Goal: Task Accomplishment & Management: Complete application form

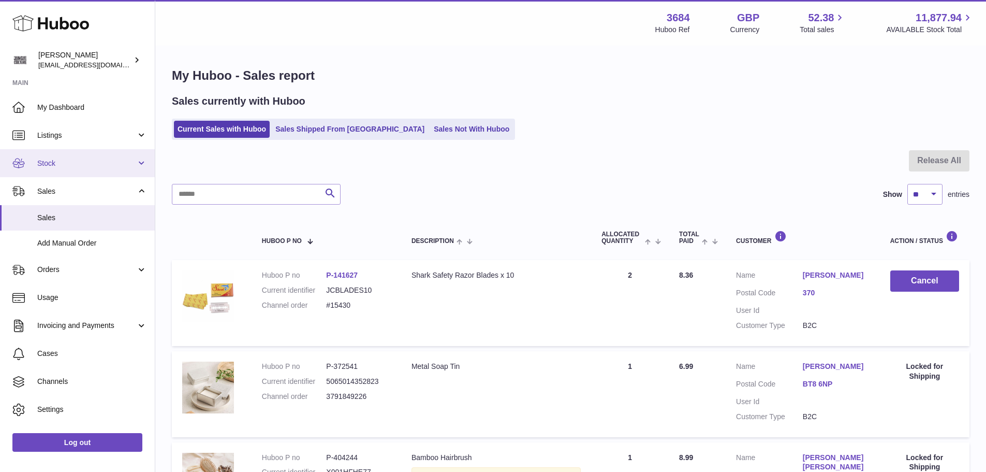
click at [102, 172] on link "Stock" at bounding box center [77, 163] width 155 height 28
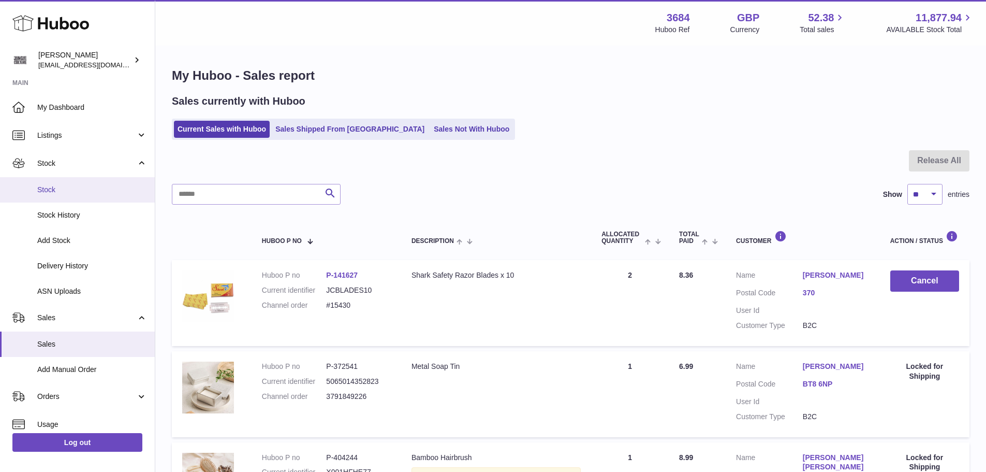
click at [84, 196] on link "Stock" at bounding box center [77, 189] width 155 height 25
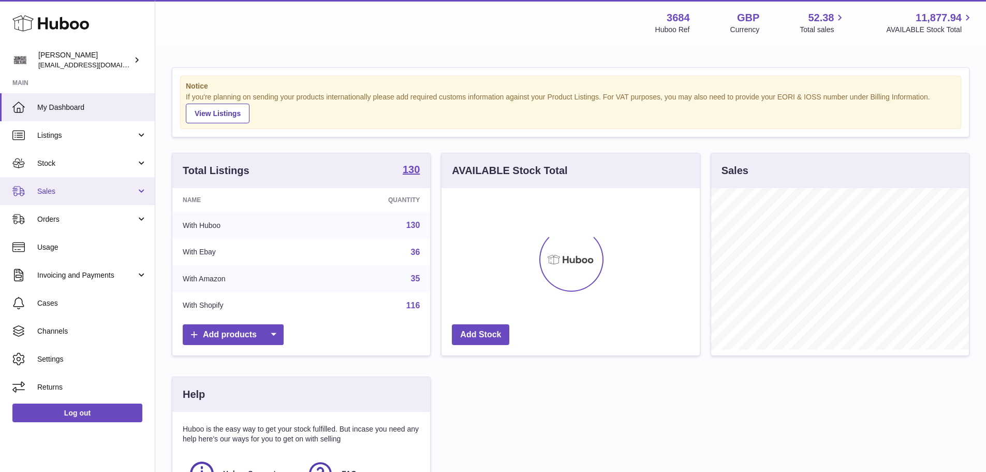
scroll to position [162, 258]
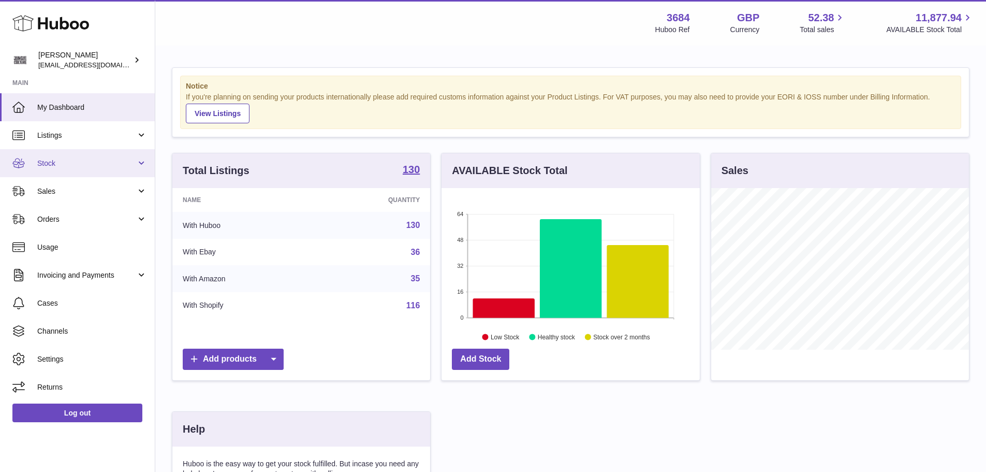
click at [69, 163] on span "Stock" at bounding box center [86, 163] width 99 height 10
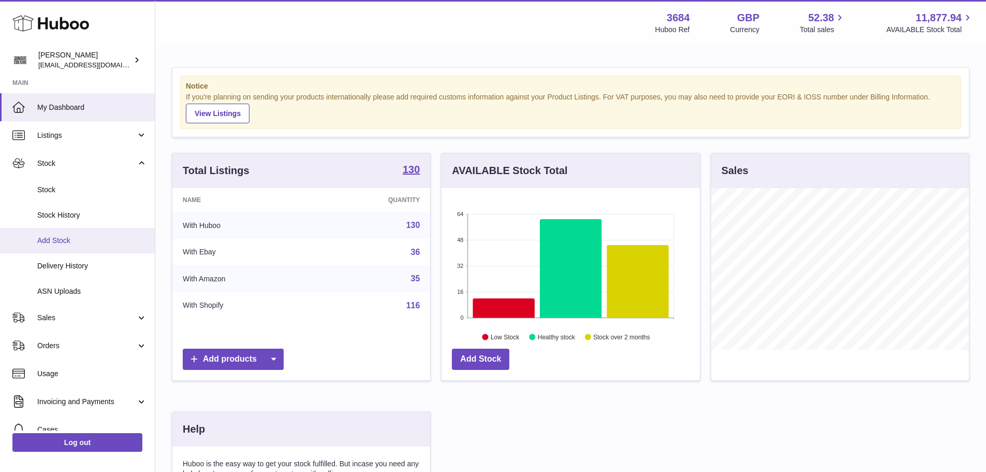
click at [65, 240] on span "Add Stock" at bounding box center [92, 241] width 110 height 10
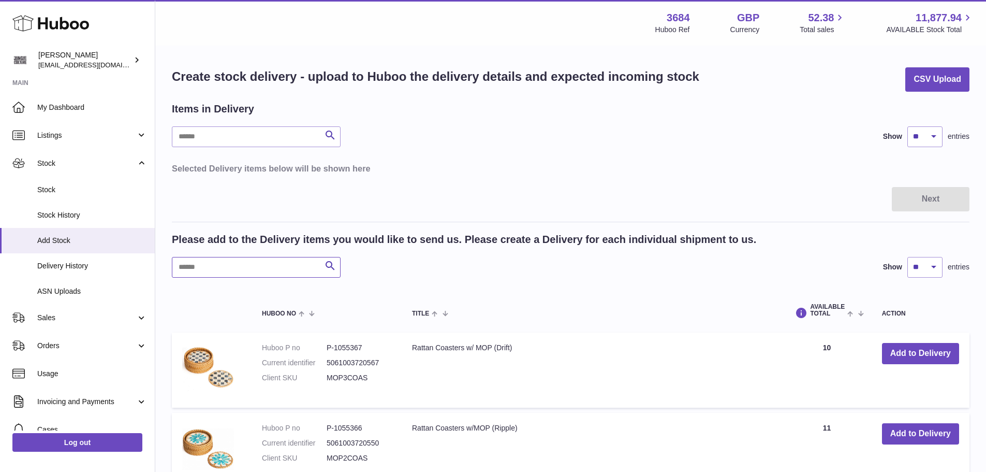
click at [257, 257] on input "text" at bounding box center [256, 267] width 169 height 21
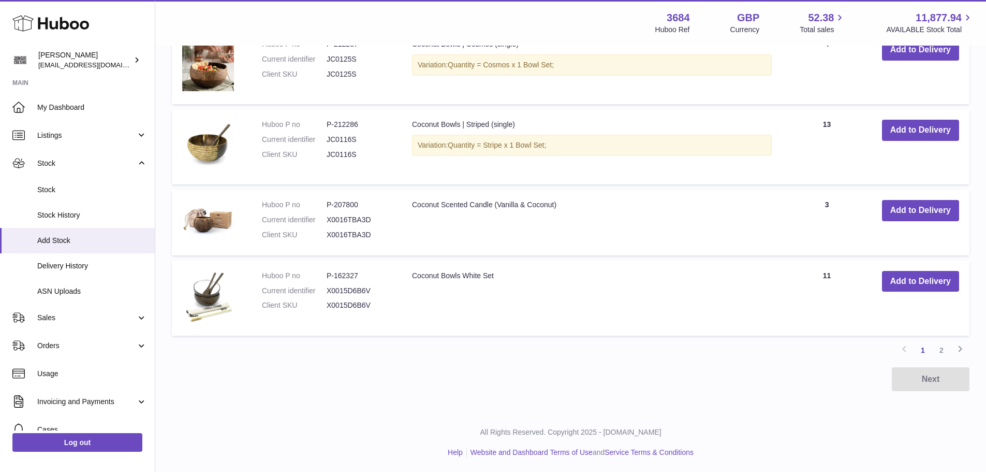
scroll to position [773, 0]
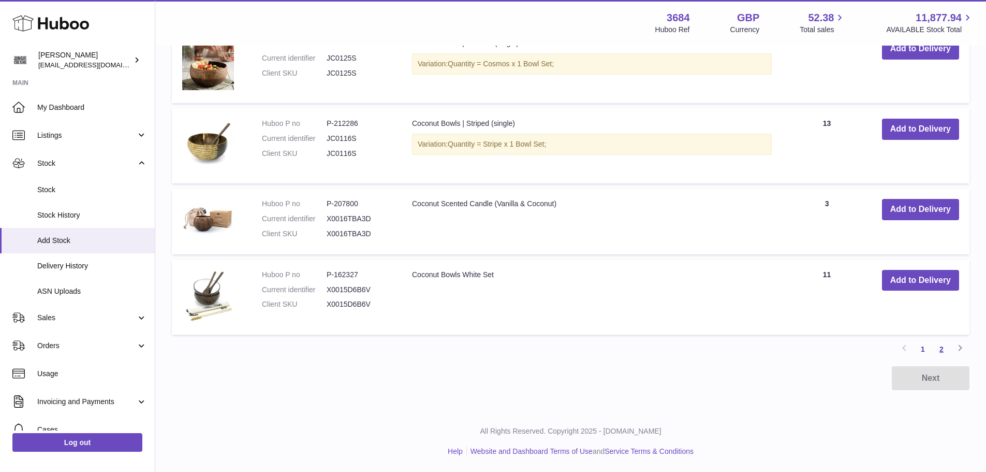
type input "*******"
click at [942, 352] on link "2" at bounding box center [941, 349] width 19 height 19
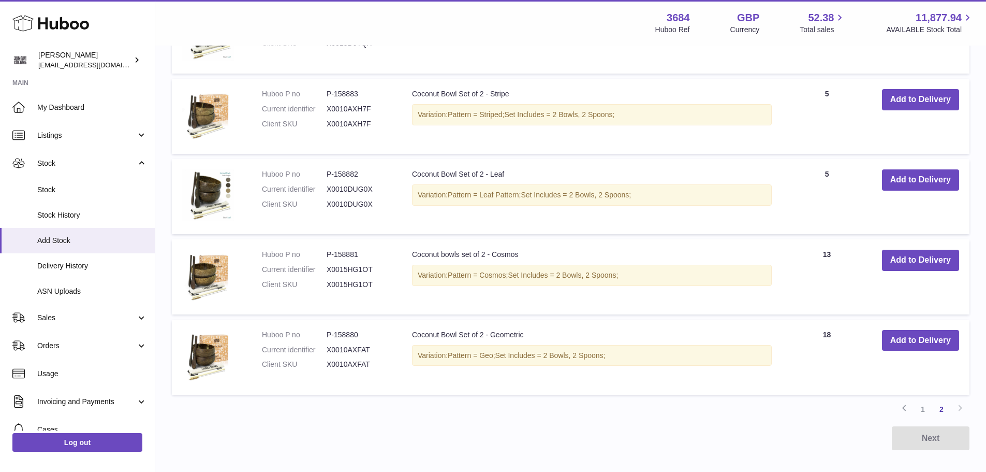
scroll to position [239, 0]
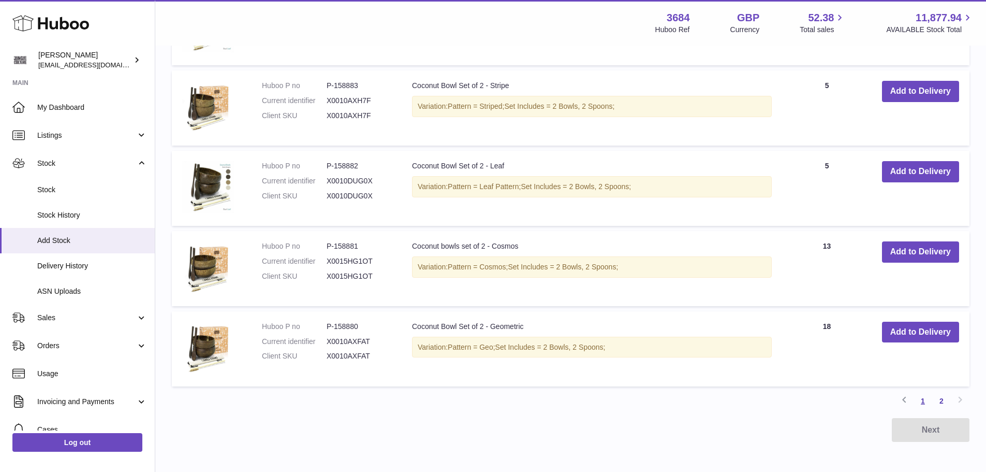
click at [917, 398] on link "1" at bounding box center [923, 400] width 19 height 19
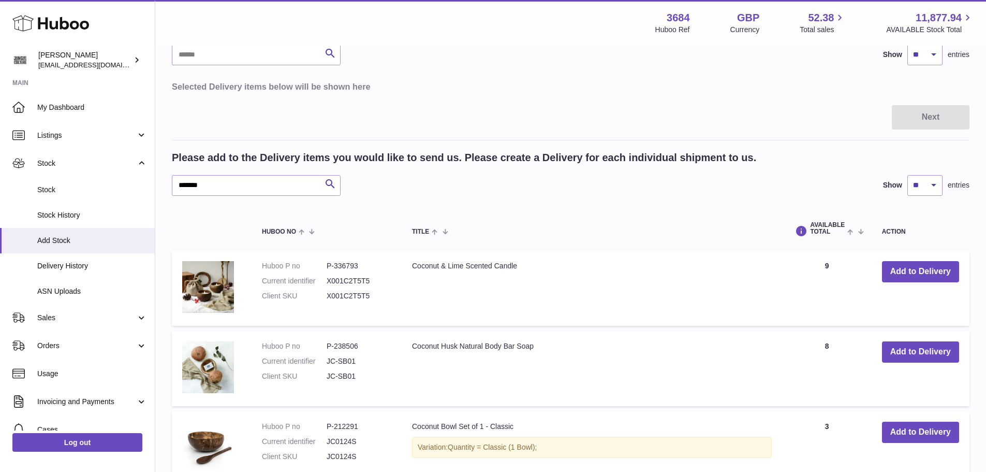
scroll to position [98, 0]
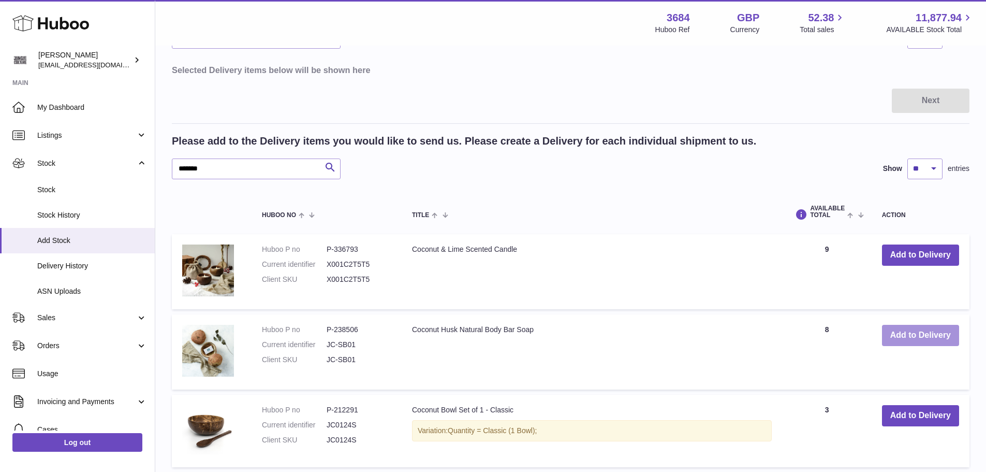
click at [900, 337] on button "Add to Delivery" at bounding box center [920, 335] width 77 height 21
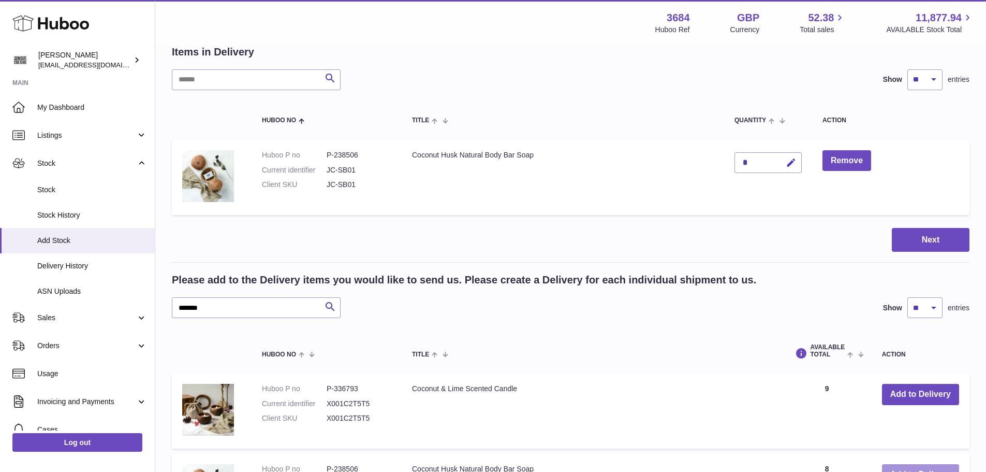
scroll to position [0, 0]
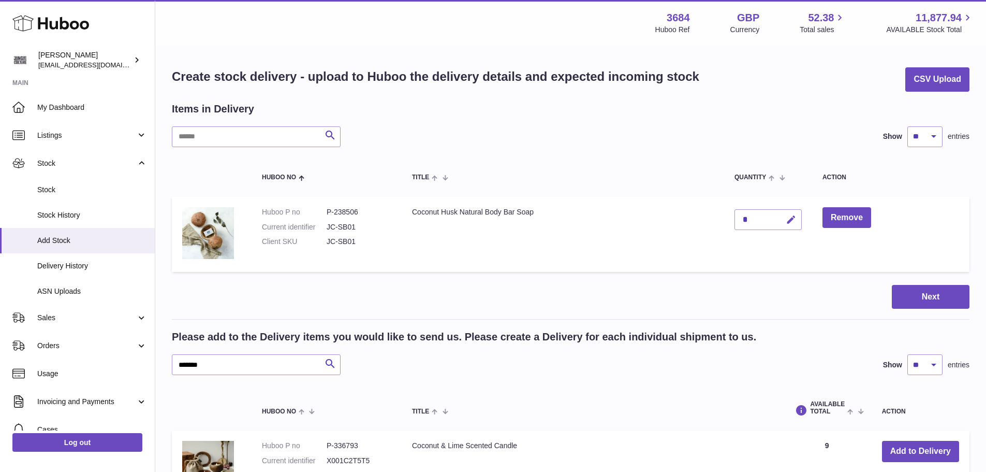
click at [794, 220] on icon "button" at bounding box center [791, 219] width 11 height 11
type input "**"
click at [787, 217] on icon "submit" at bounding box center [791, 219] width 9 height 9
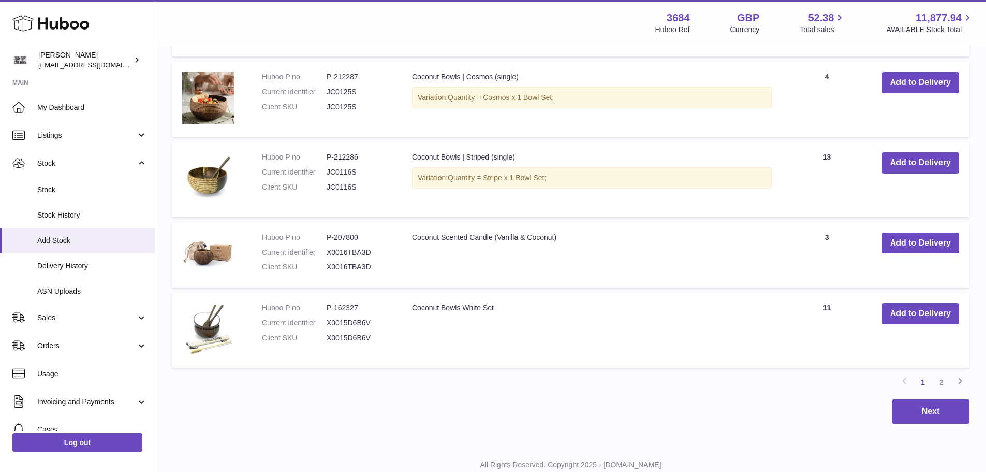
scroll to position [871, 0]
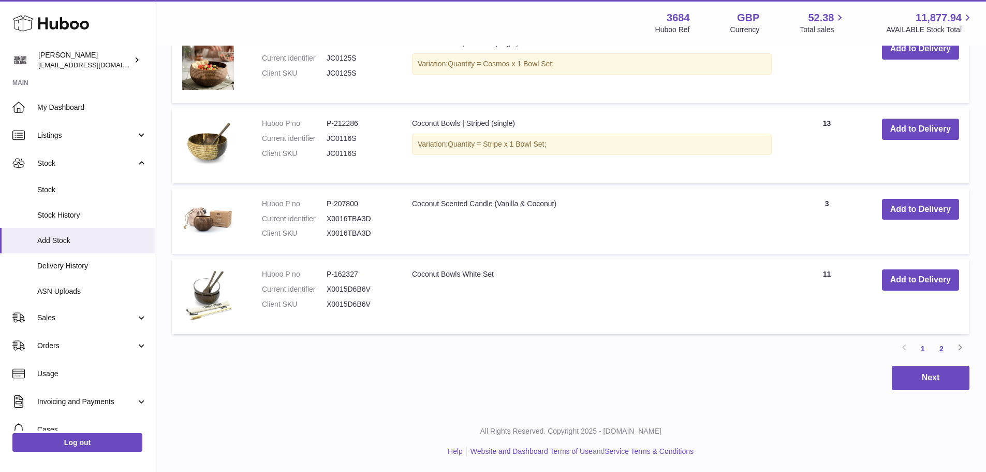
click at [940, 346] on link "2" at bounding box center [941, 348] width 19 height 19
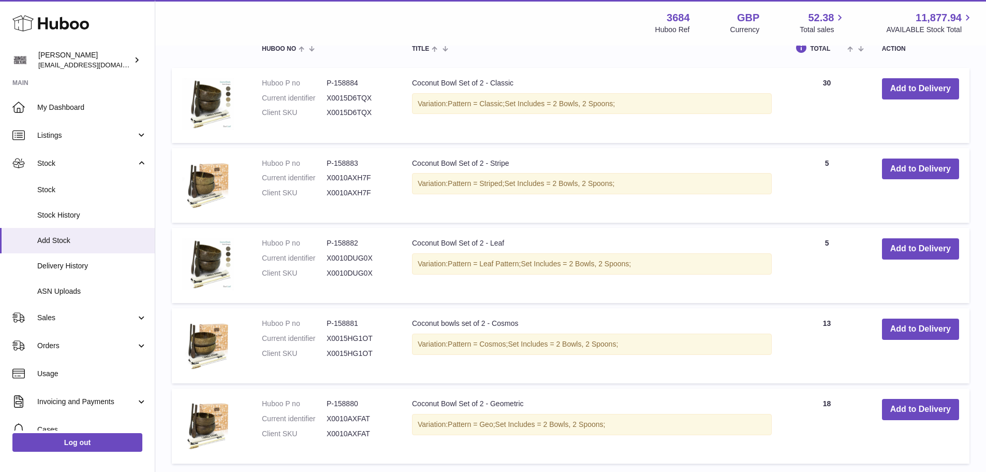
scroll to position [409, 0]
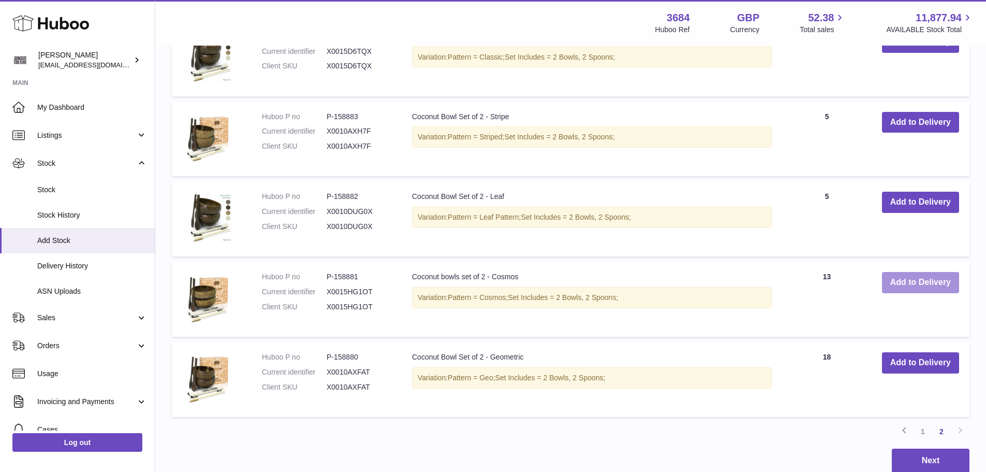
click at [926, 284] on button "Add to Delivery" at bounding box center [920, 282] width 77 height 21
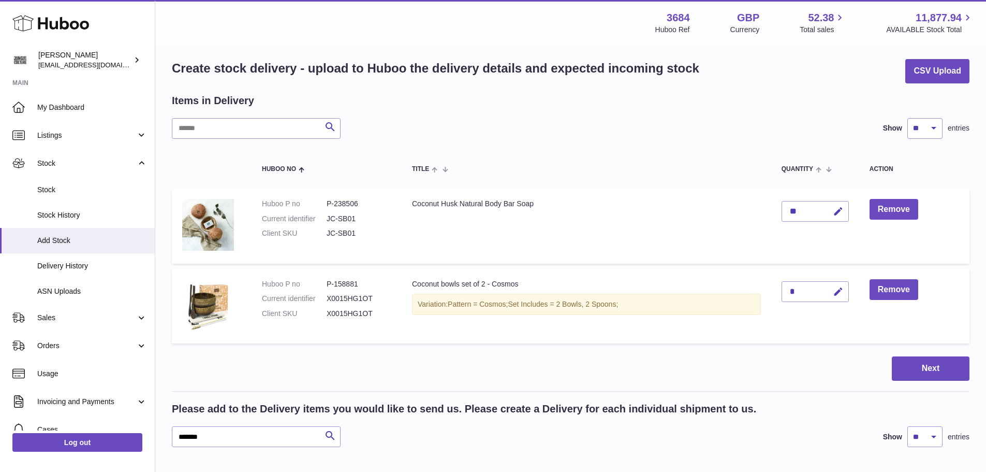
scroll to position [0, 0]
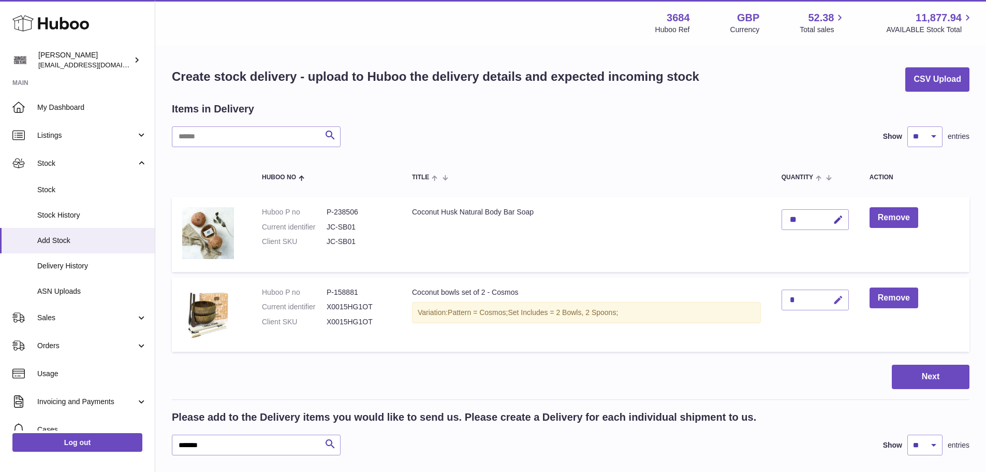
click at [839, 297] on icon "button" at bounding box center [838, 300] width 11 height 11
type input "*"
click at [838, 298] on icon "submit" at bounding box center [838, 299] width 9 height 9
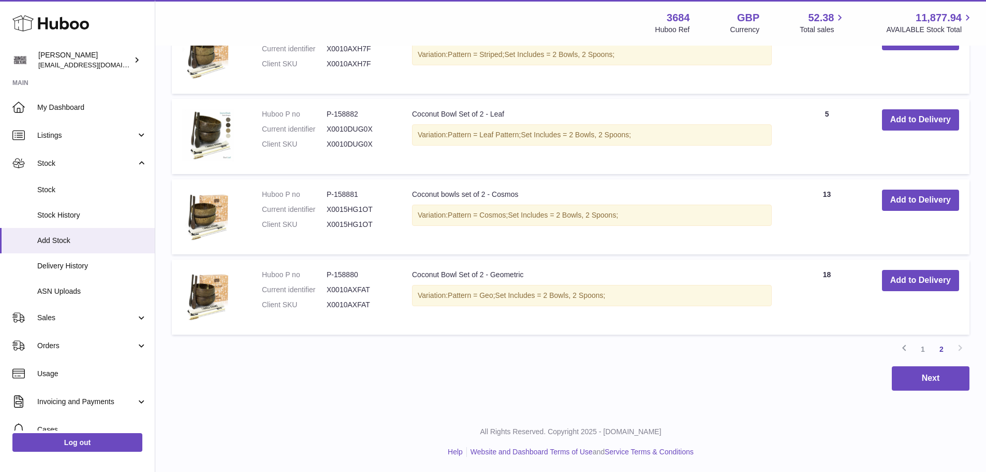
scroll to position [572, 0]
click at [922, 348] on link "1" at bounding box center [923, 348] width 19 height 19
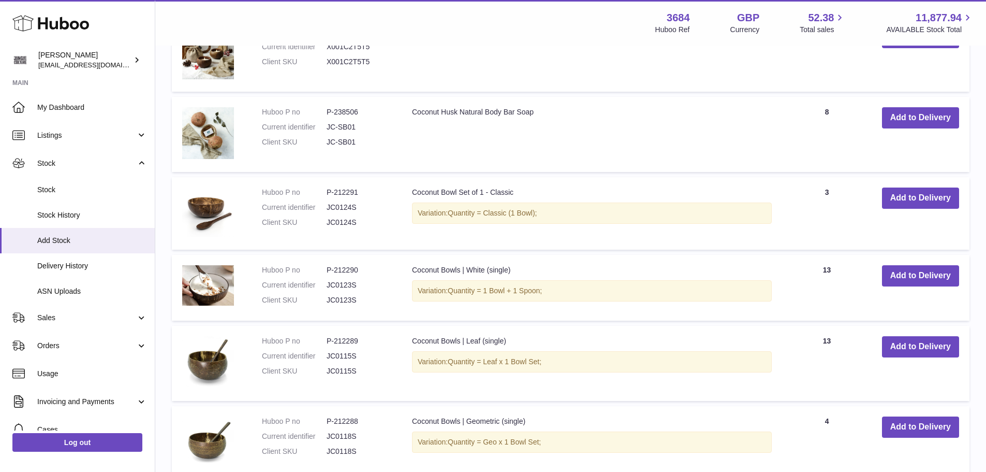
scroll to position [513, 0]
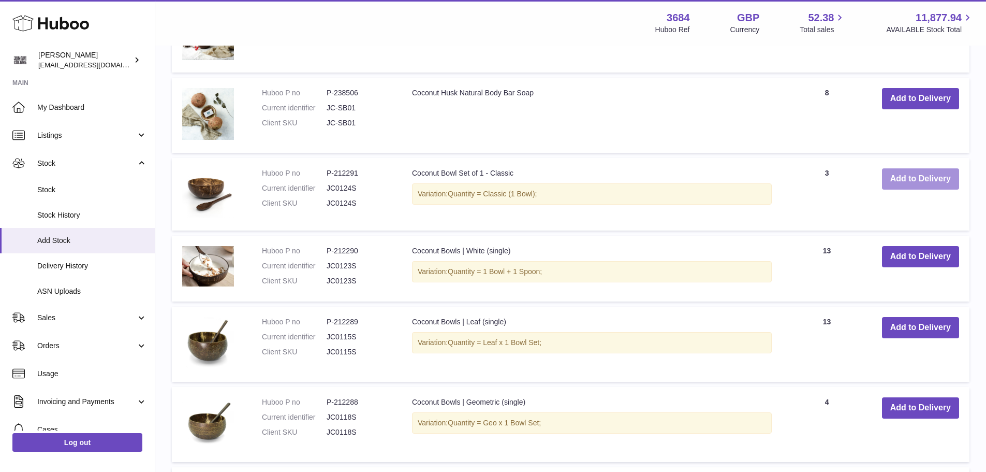
click at [888, 180] on button "Add to Delivery" at bounding box center [920, 178] width 77 height 21
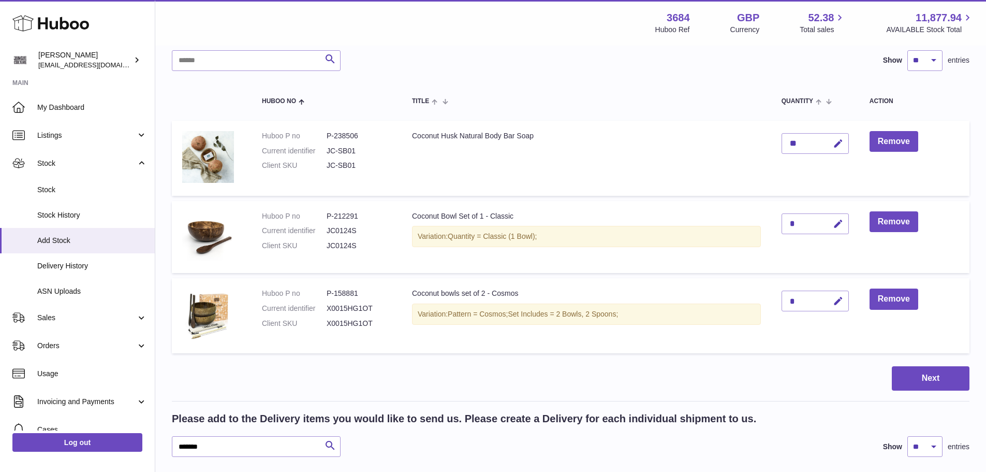
scroll to position [72, 0]
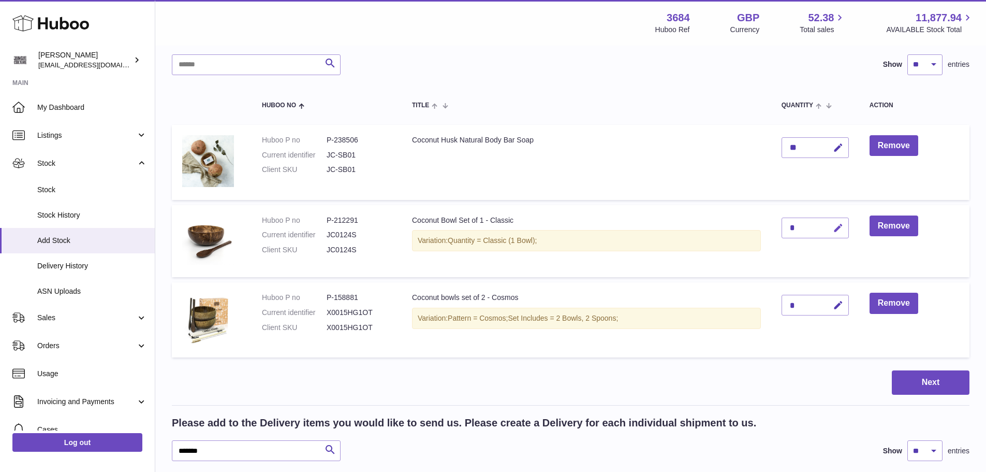
click at [841, 237] on button "button" at bounding box center [837, 227] width 24 height 21
click at [841, 232] on button "submit" at bounding box center [837, 228] width 20 height 17
click at [839, 227] on icon "button" at bounding box center [838, 228] width 11 height 11
type input "*"
click at [831, 226] on button "submit" at bounding box center [837, 228] width 20 height 17
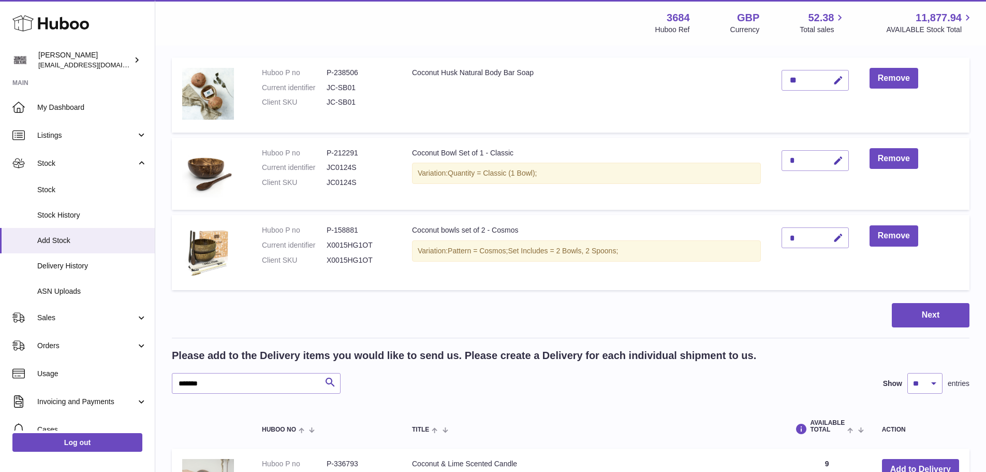
scroll to position [227, 0]
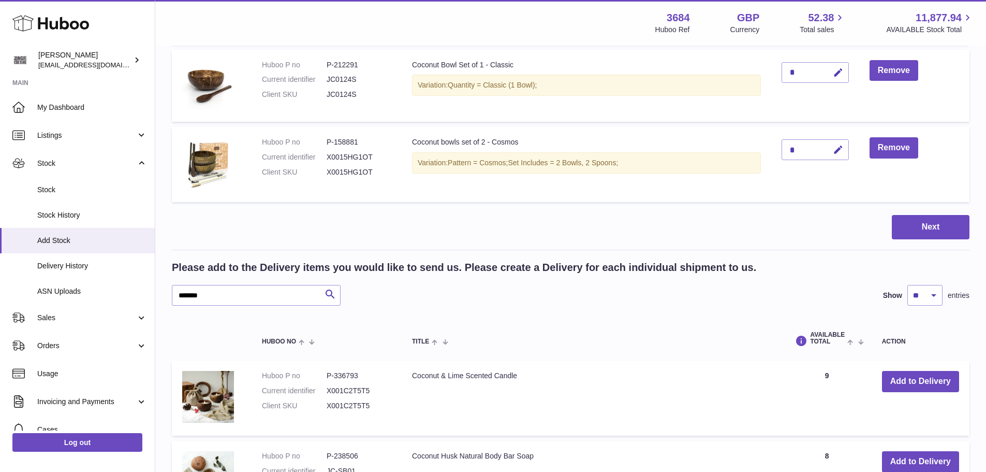
drag, startPoint x: 227, startPoint y: 288, endPoint x: 185, endPoint y: 291, distance: 42.6
click at [185, 291] on div "Please add to the Delivery items you would like to send us. Please create a Del…" at bounding box center [571, 282] width 798 height 45
drag, startPoint x: 214, startPoint y: 293, endPoint x: 172, endPoint y: 295, distance: 42.0
click at [172, 296] on input "*******" at bounding box center [256, 295] width 169 height 21
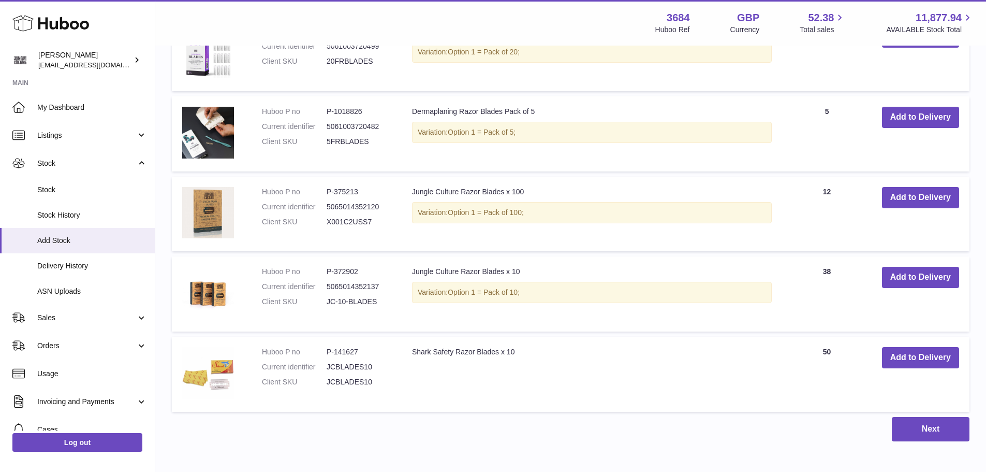
scroll to position [590, 0]
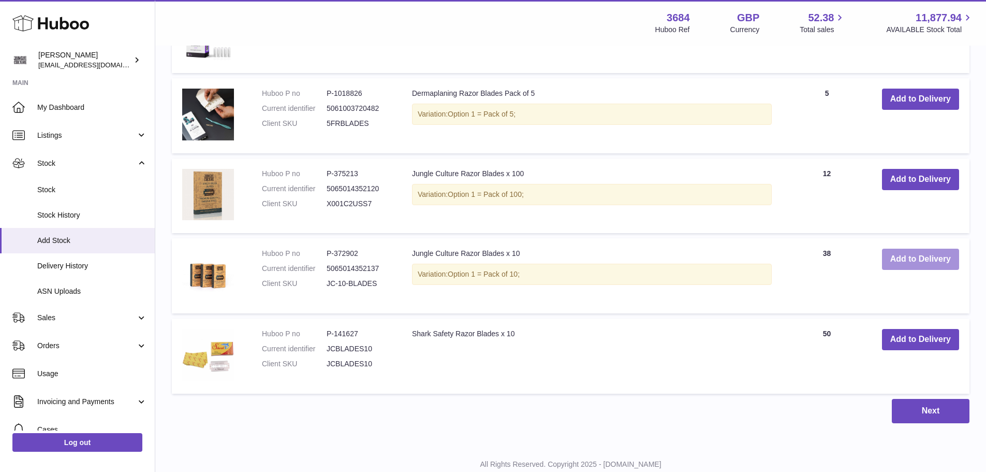
type input "******"
click at [910, 259] on button "Add to Delivery" at bounding box center [920, 259] width 77 height 21
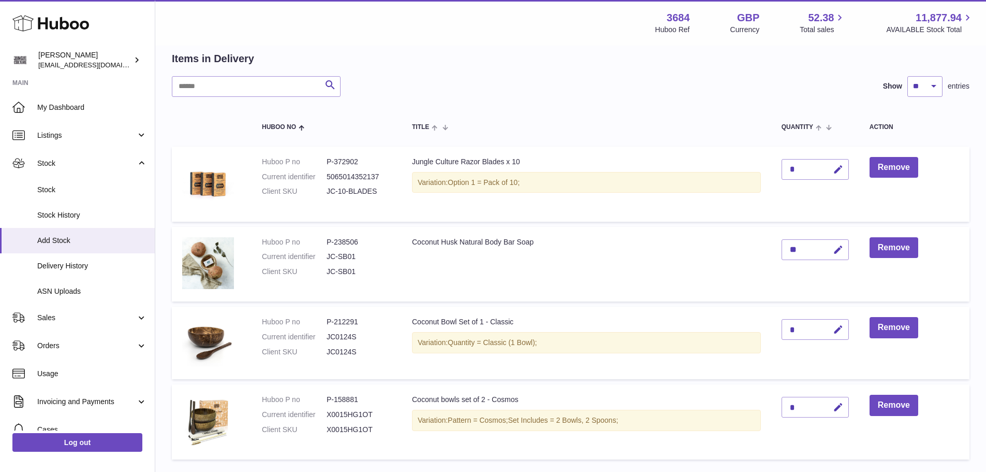
scroll to position [49, 0]
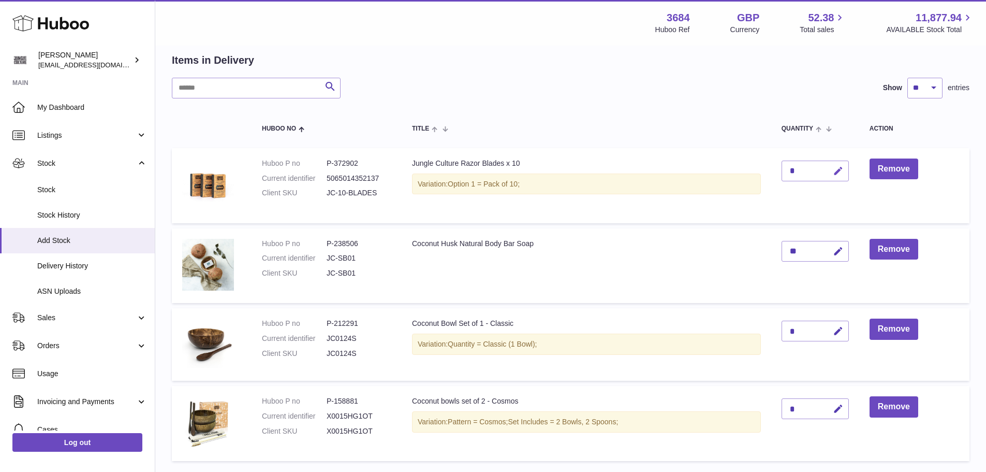
click at [840, 167] on icon "button" at bounding box center [838, 171] width 11 height 11
type input "**"
click at [838, 169] on icon "submit" at bounding box center [838, 170] width 9 height 9
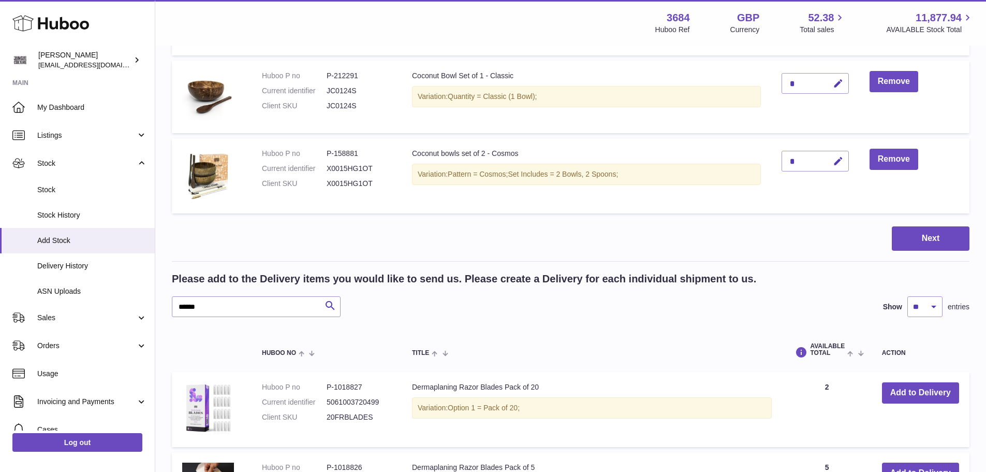
scroll to position [359, 0]
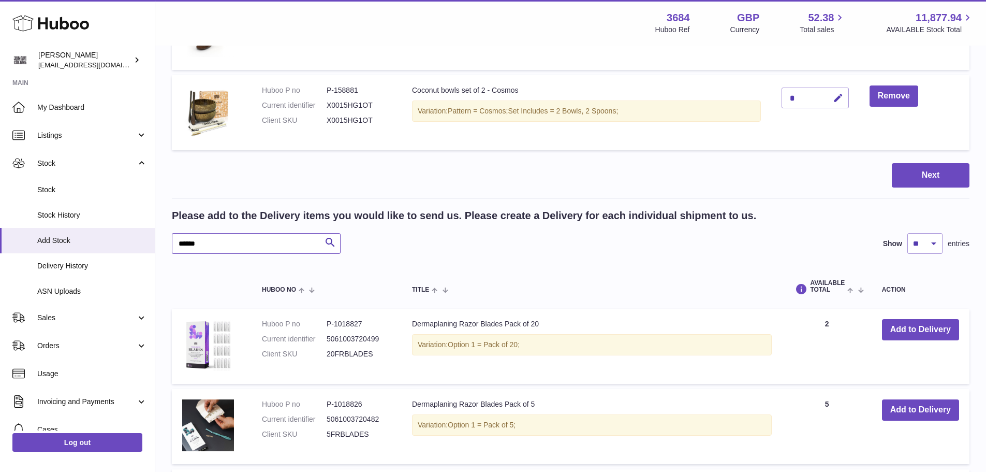
drag, startPoint x: 217, startPoint y: 240, endPoint x: 176, endPoint y: 237, distance: 42.1
click at [176, 237] on input "******" at bounding box center [256, 243] width 169 height 21
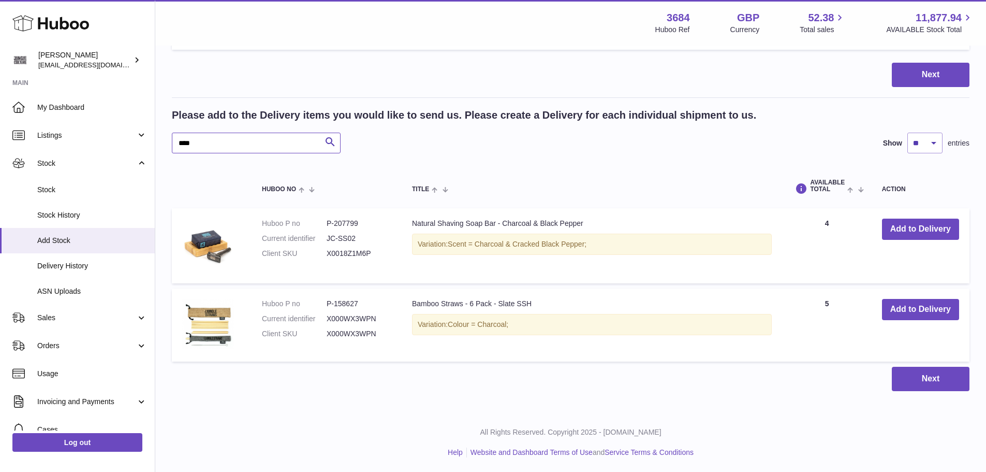
scroll to position [461, 0]
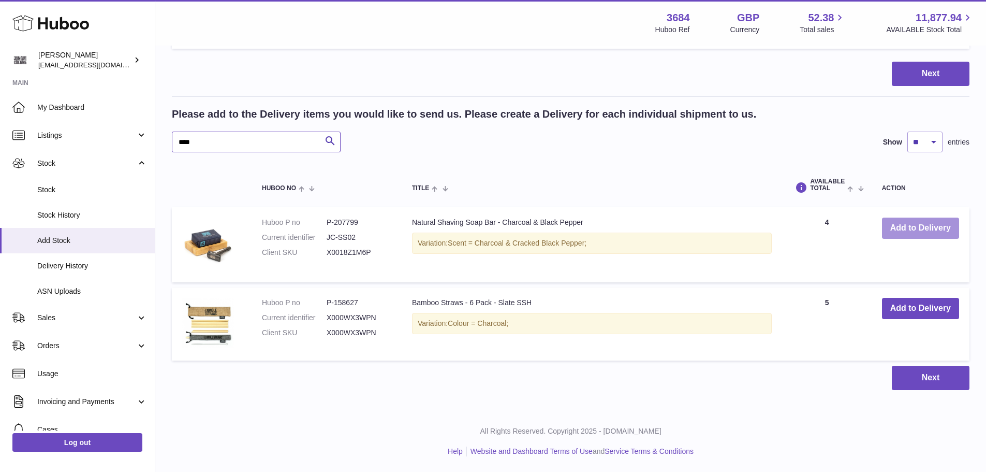
type input "****"
click at [911, 224] on button "Add to Delivery" at bounding box center [920, 227] width 77 height 21
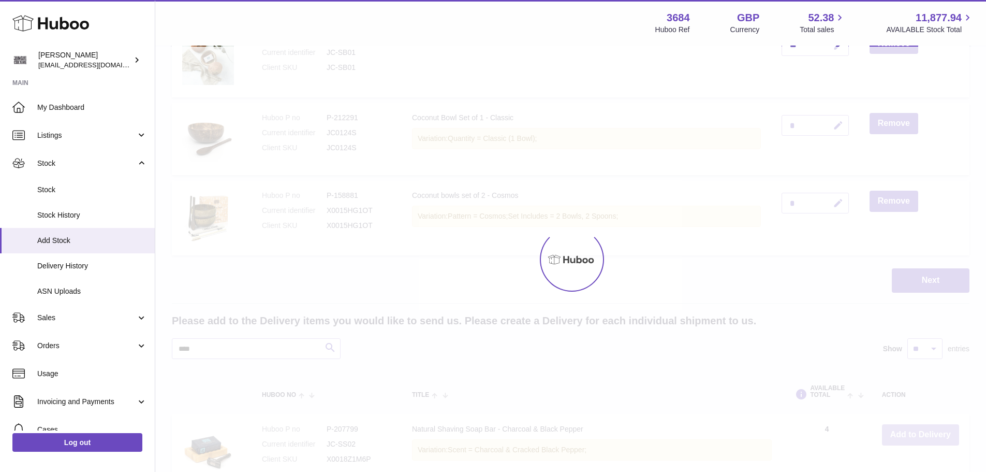
scroll to position [254, 0]
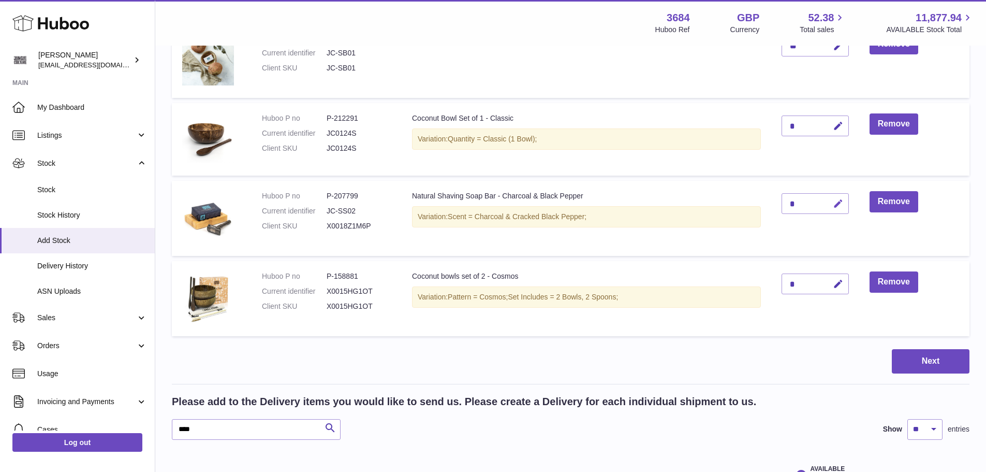
click at [838, 205] on icon "button" at bounding box center [838, 203] width 11 height 11
type input "*"
click at [842, 200] on icon "submit" at bounding box center [838, 203] width 9 height 9
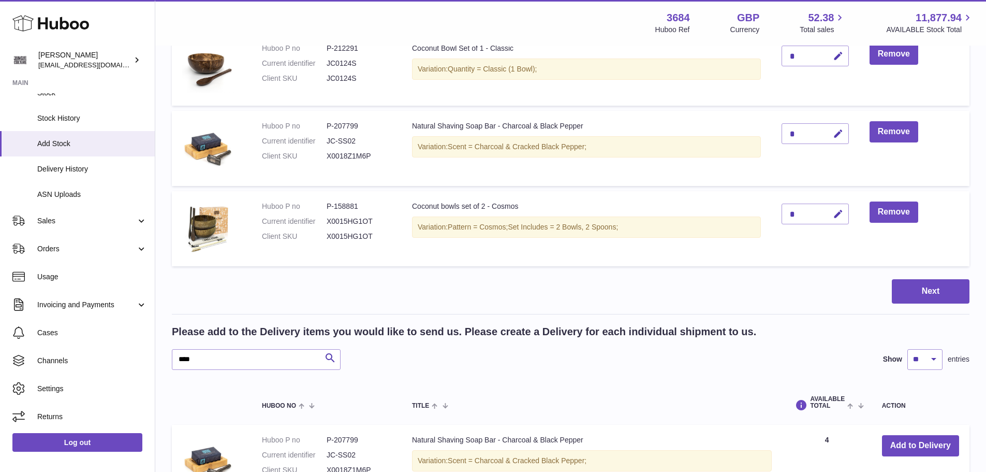
scroll to position [409, 0]
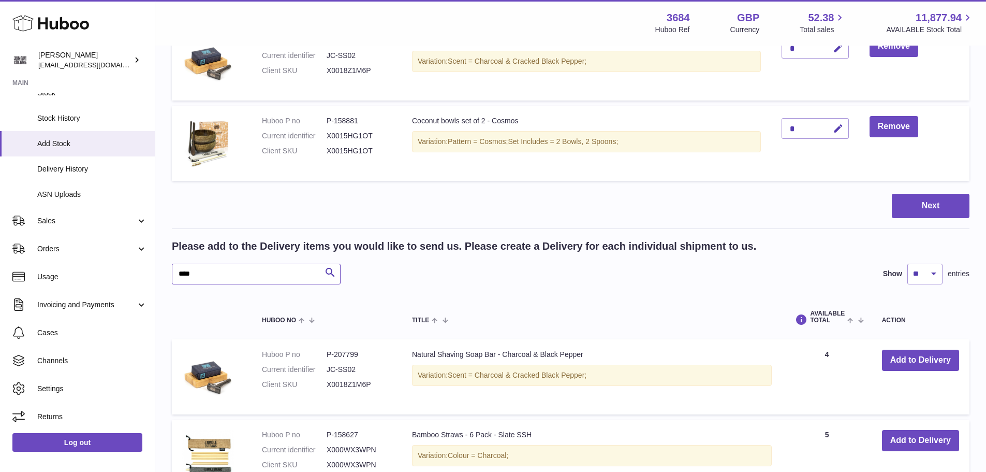
drag, startPoint x: 206, startPoint y: 273, endPoint x: 163, endPoint y: 264, distance: 44.0
click at [163, 264] on div "Create stock delivery - upload to Huboo the delivery details and expected incom…" at bounding box center [570, 90] width 831 height 905
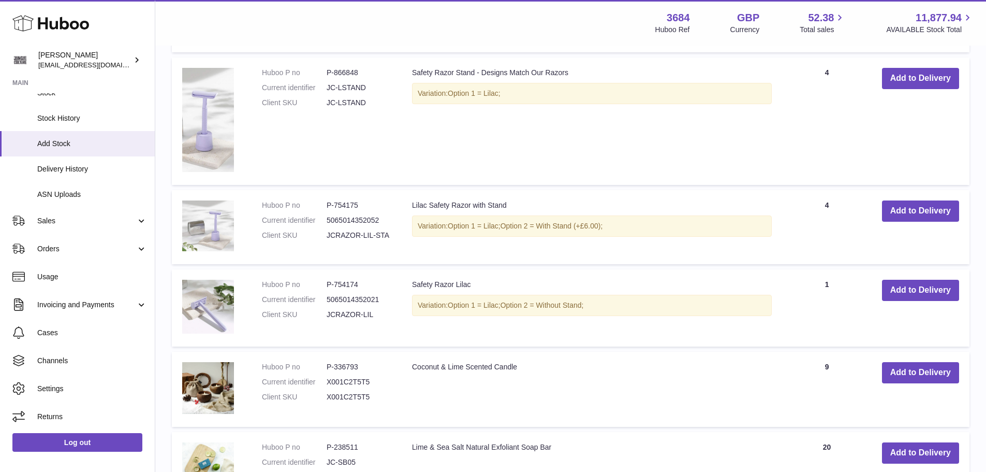
scroll to position [771, 0]
type input "**"
click at [930, 289] on button "Add to Delivery" at bounding box center [920, 289] width 77 height 21
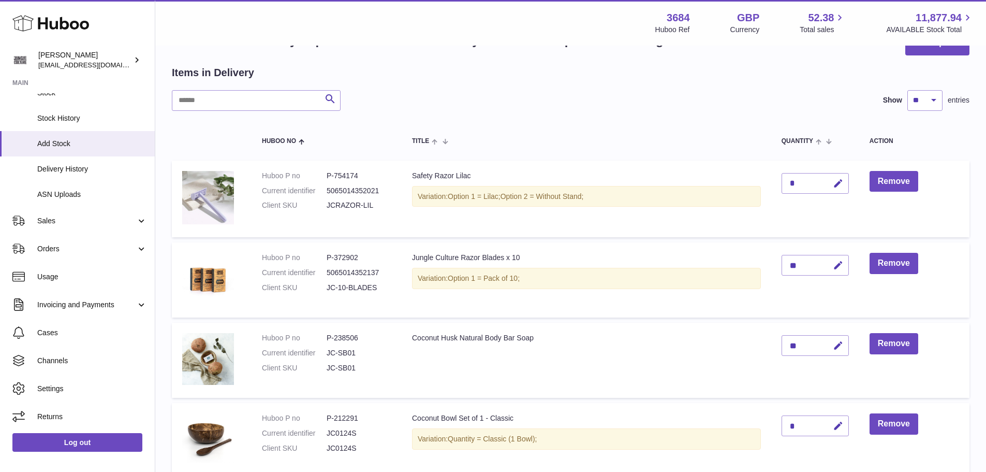
scroll to position [0, 0]
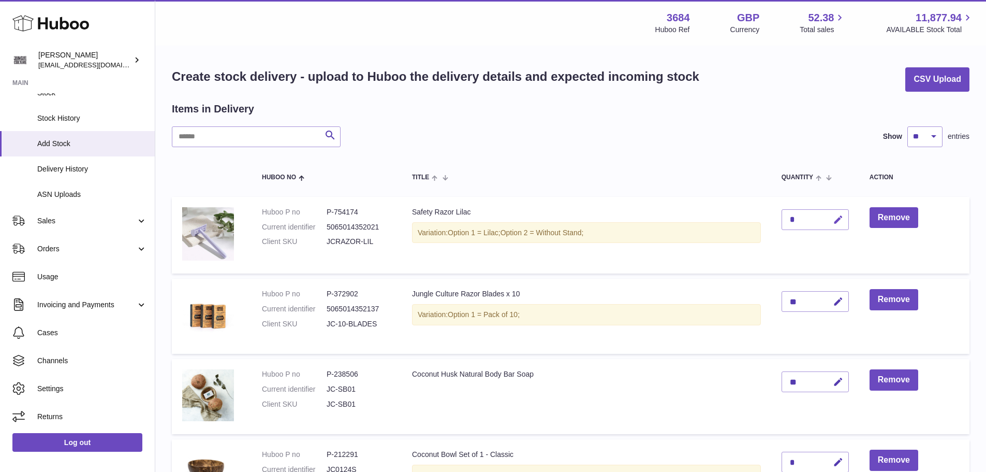
click at [838, 222] on icon "button" at bounding box center [838, 219] width 11 height 11
type input "*"
click at [838, 217] on icon "submit" at bounding box center [838, 219] width 9 height 9
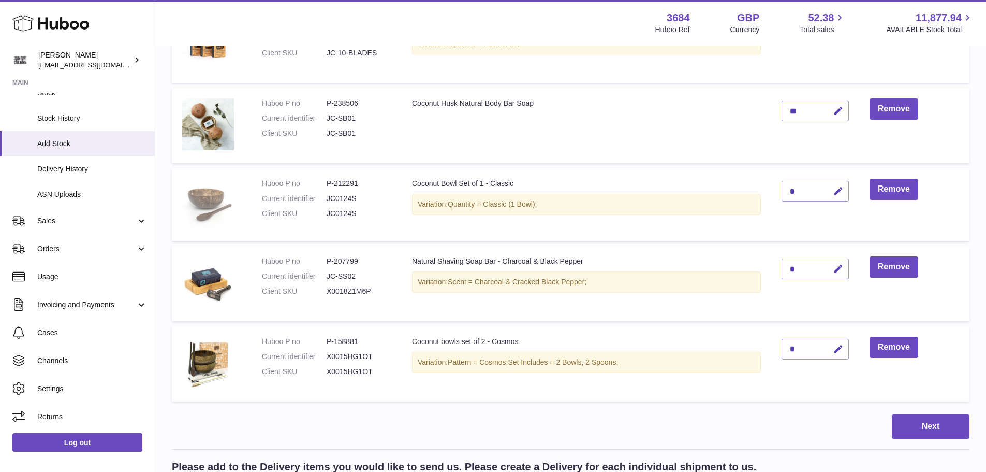
scroll to position [414, 0]
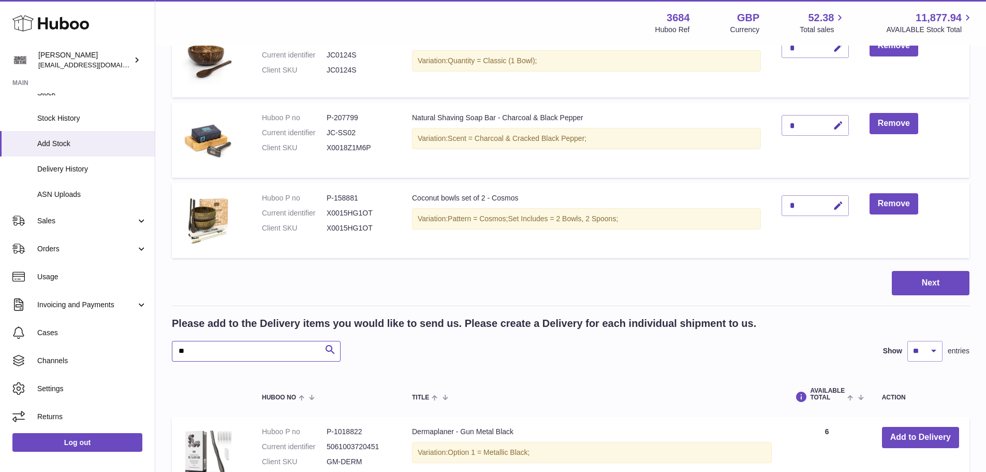
click at [212, 353] on input "**" at bounding box center [256, 351] width 169 height 21
type input "*"
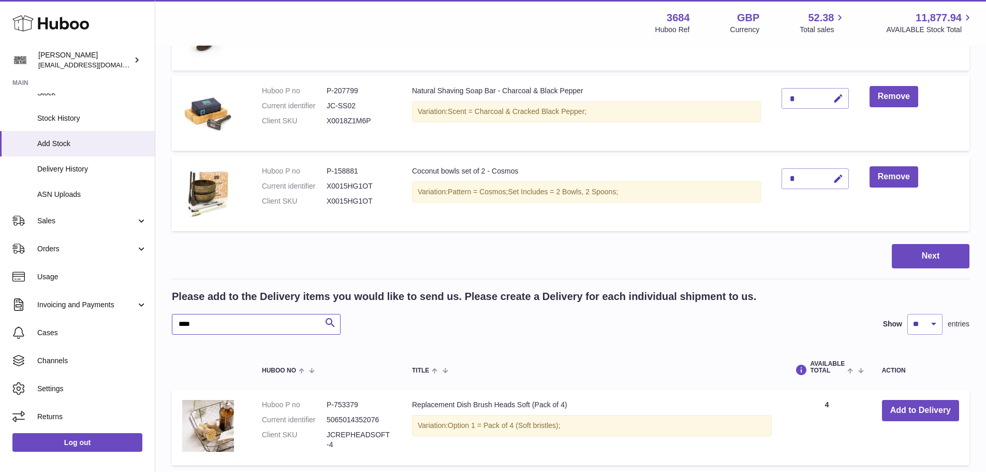
scroll to position [518, 0]
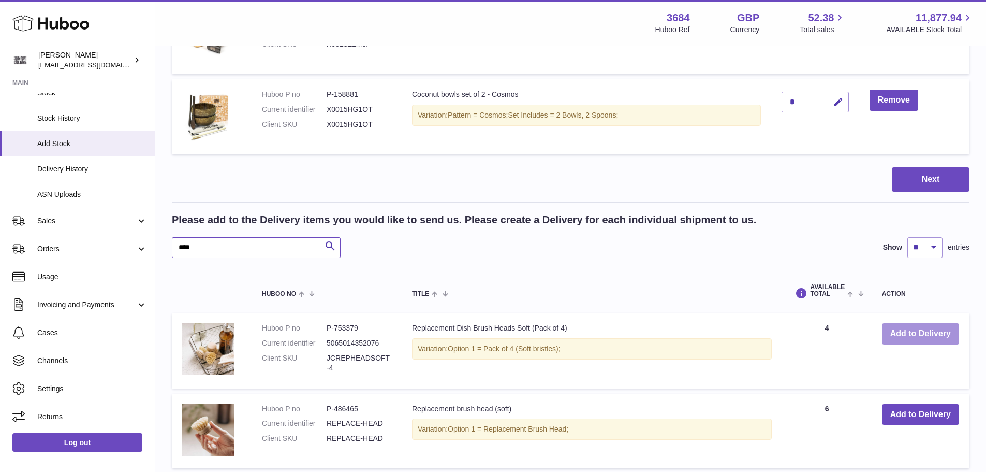
type input "****"
click at [905, 331] on button "Add to Delivery" at bounding box center [920, 333] width 77 height 21
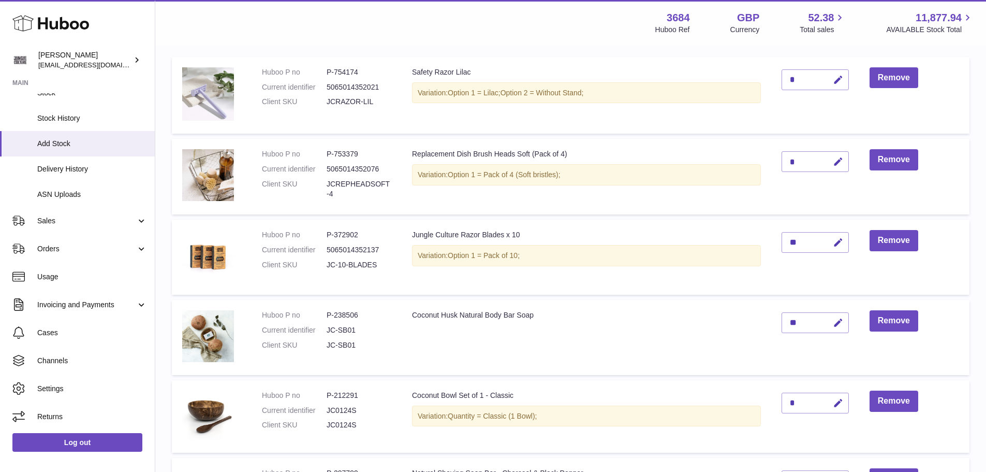
scroll to position [133, 0]
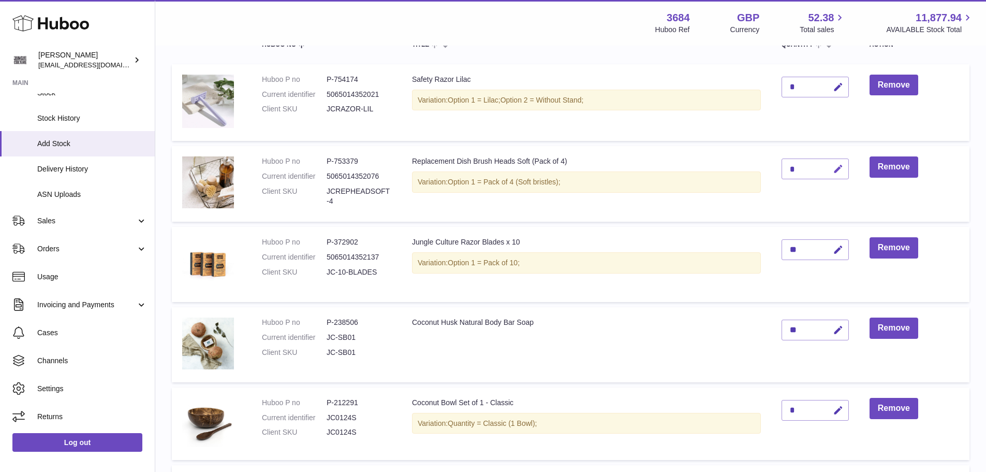
click at [836, 167] on icon "button" at bounding box center [838, 169] width 11 height 11
type input "*"
click at [837, 166] on icon "submit" at bounding box center [838, 168] width 9 height 9
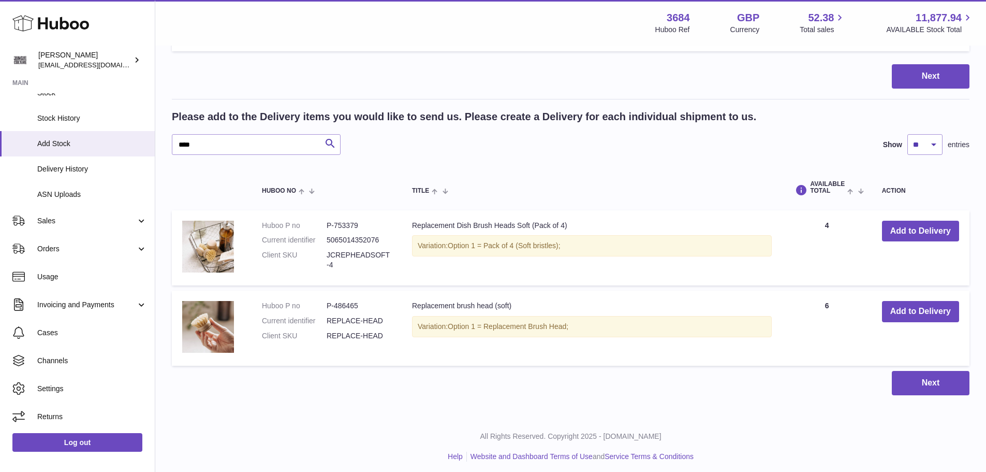
scroll to position [702, 0]
drag, startPoint x: 187, startPoint y: 143, endPoint x: 167, endPoint y: 138, distance: 20.8
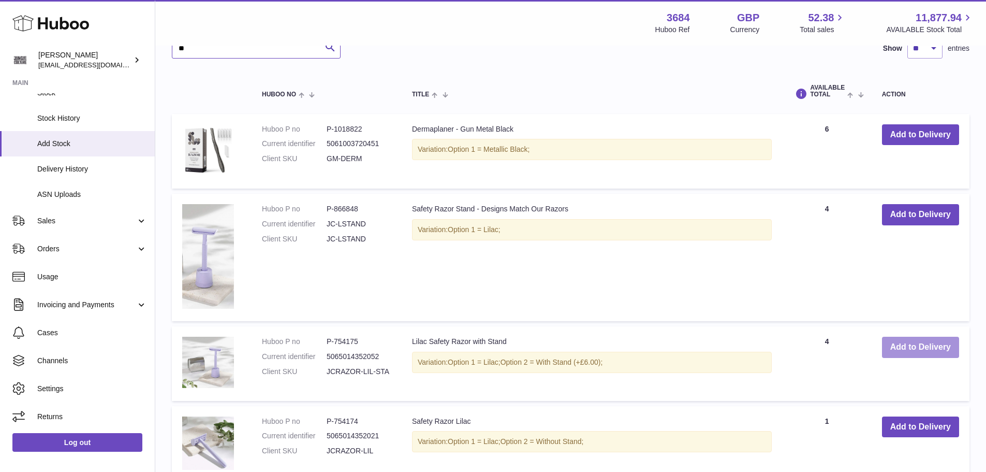
scroll to position [806, 0]
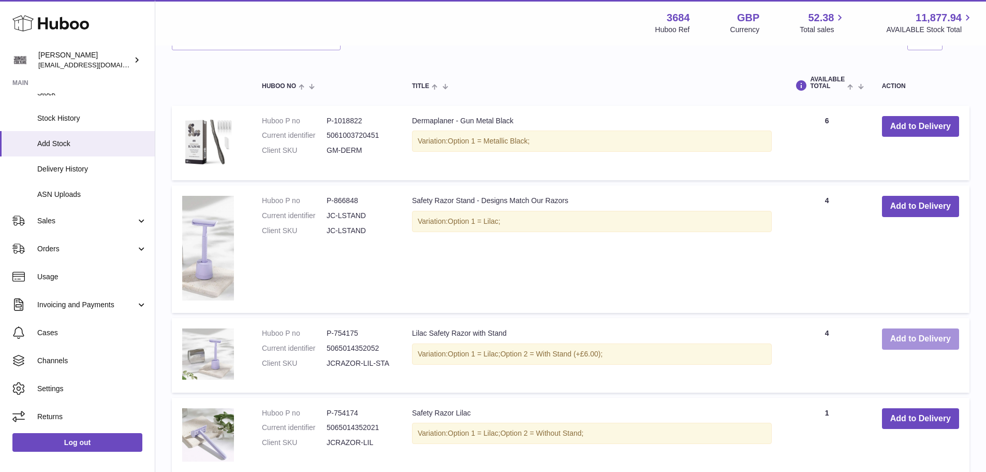
click at [918, 341] on button "Add to Delivery" at bounding box center [920, 338] width 77 height 21
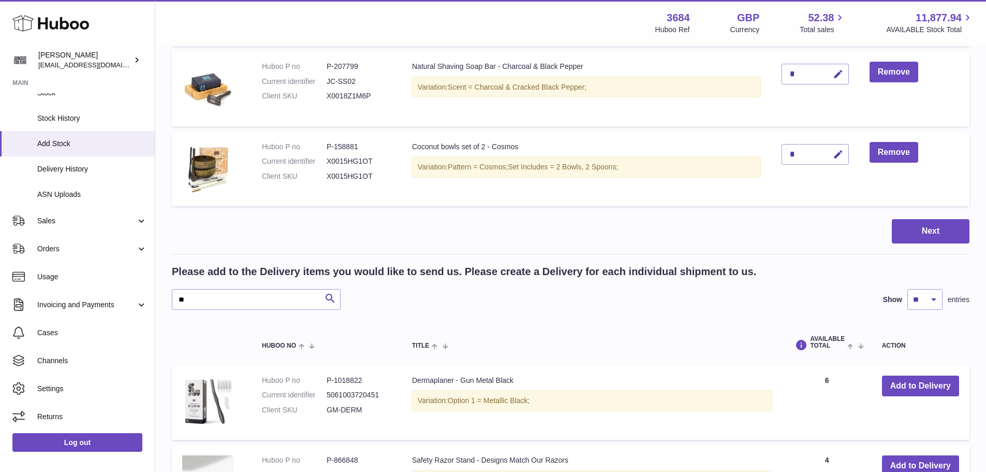
scroll to position [626, 0]
click at [203, 293] on input "**" at bounding box center [256, 298] width 169 height 21
type input "*"
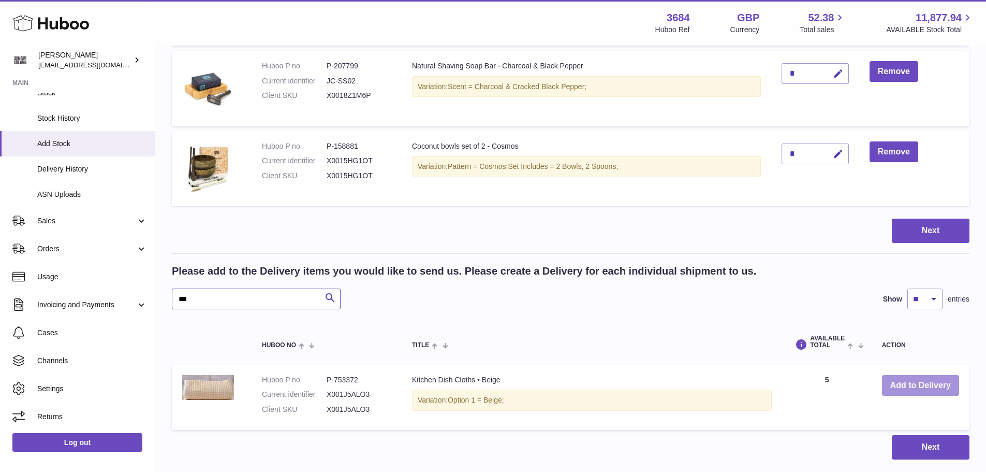
type input "***"
click at [931, 381] on button "Add to Delivery" at bounding box center [920, 385] width 77 height 21
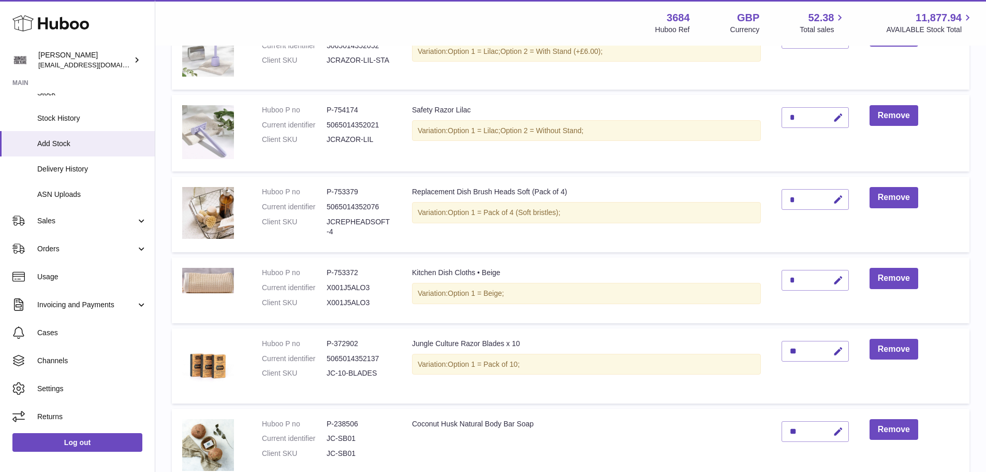
scroll to position [179, 0]
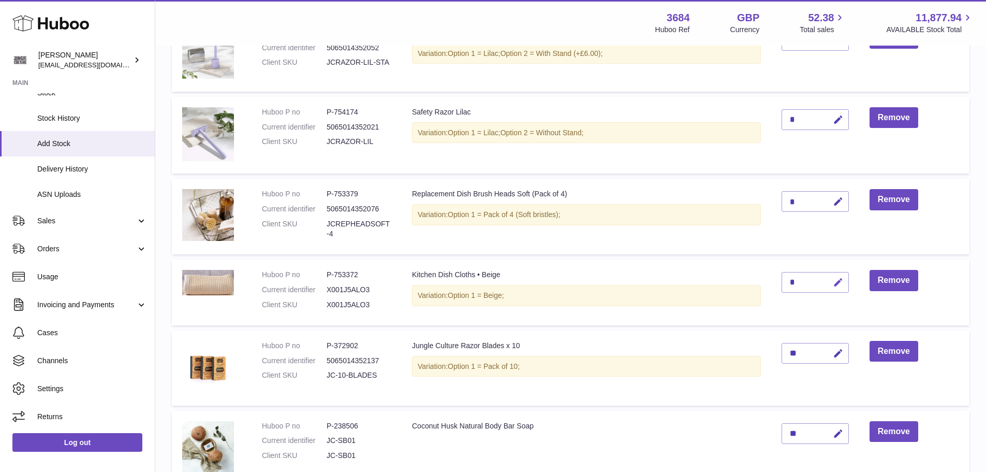
click at [837, 284] on icon "button" at bounding box center [838, 282] width 11 height 11
type input "*"
click at [841, 280] on icon "submit" at bounding box center [838, 282] width 9 height 9
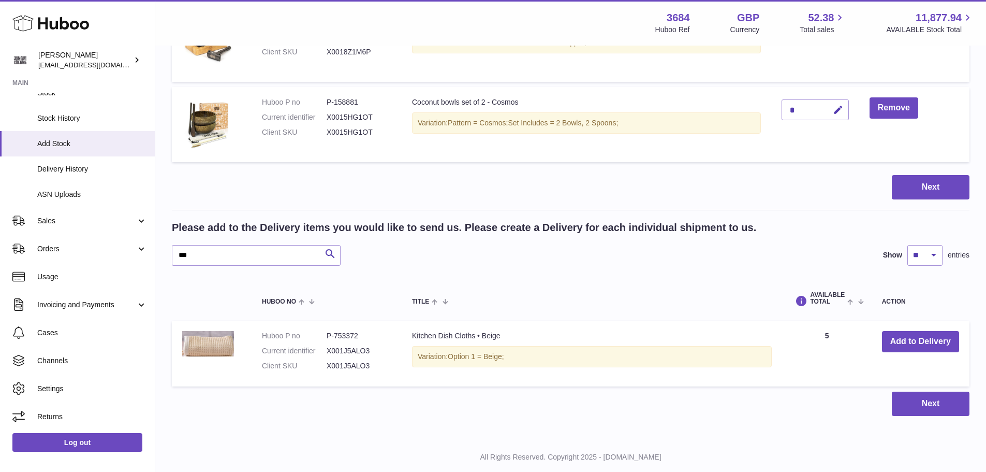
scroll to position [749, 0]
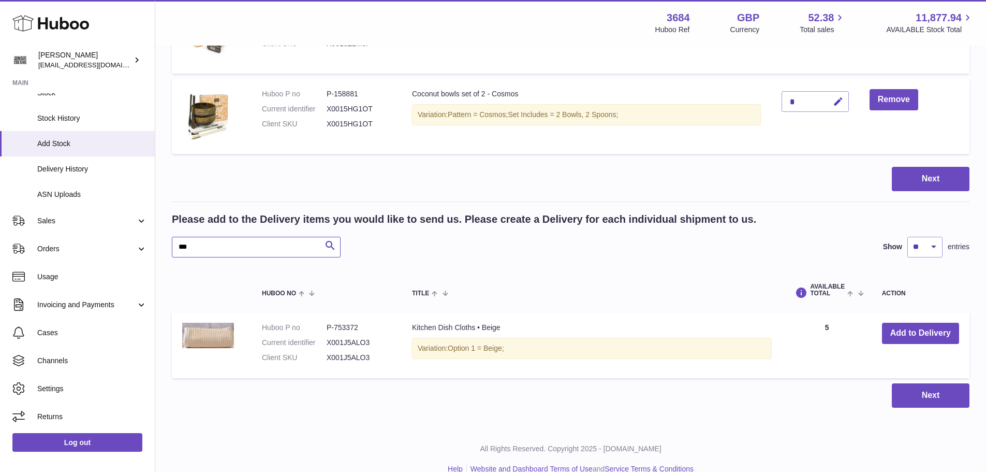
click at [235, 245] on input "***" at bounding box center [256, 247] width 169 height 21
type input "*"
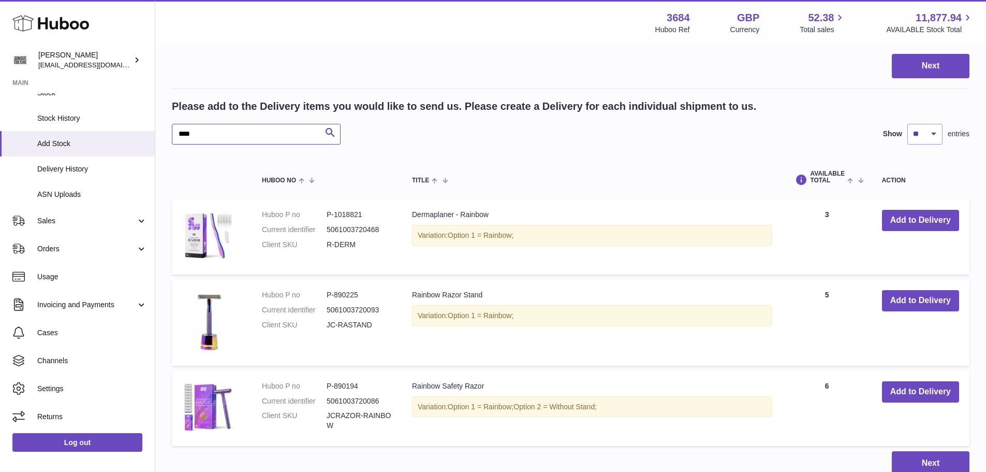
scroll to position [904, 0]
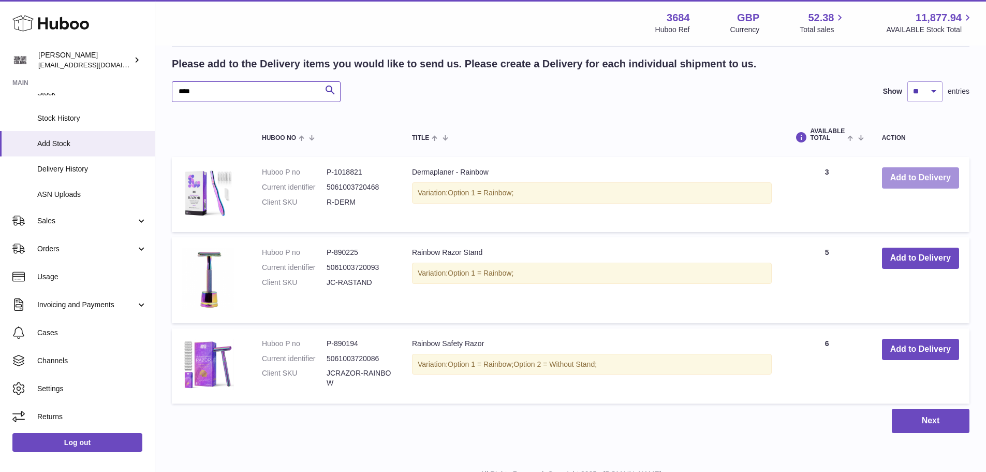
type input "****"
click at [903, 185] on button "Add to Delivery" at bounding box center [920, 177] width 77 height 21
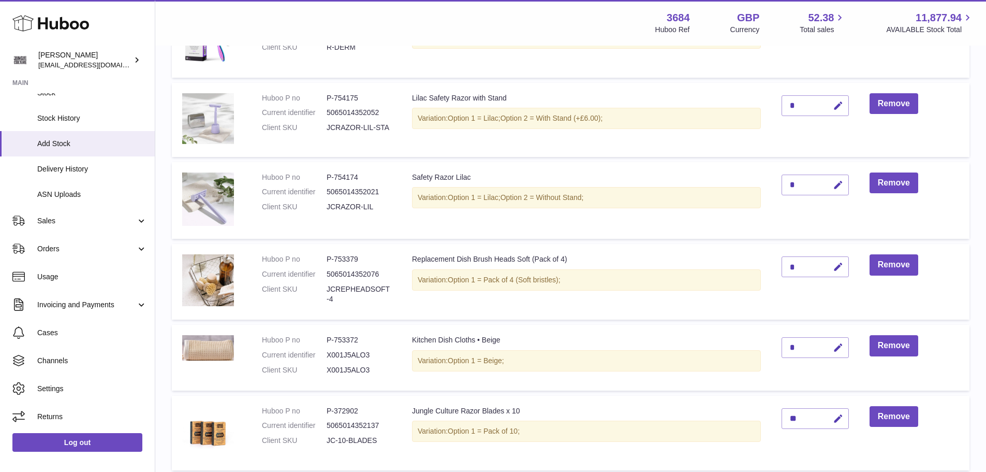
scroll to position [104, 0]
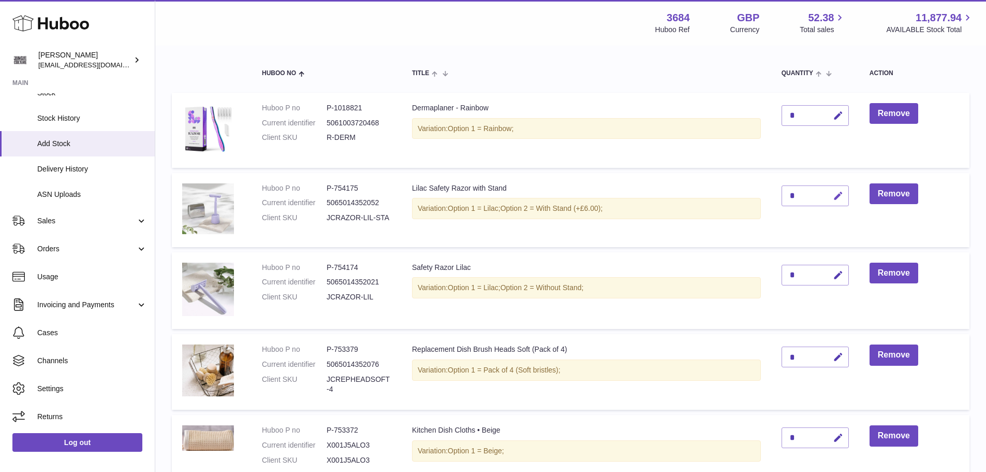
click at [842, 199] on icon "button" at bounding box center [838, 196] width 11 height 11
type input "*"
click at [837, 193] on icon "submit" at bounding box center [838, 195] width 9 height 9
click at [839, 116] on icon "button" at bounding box center [838, 115] width 11 height 11
type input "*"
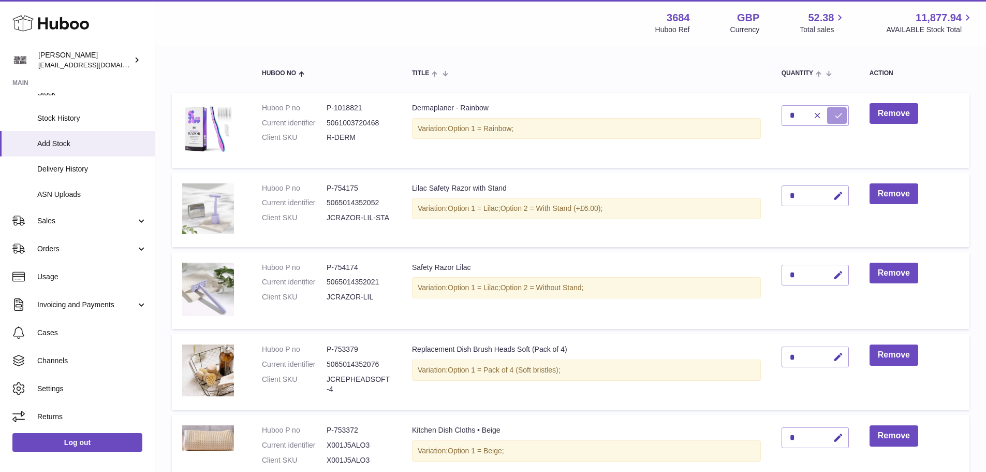
click at [835, 115] on button "submit" at bounding box center [837, 115] width 20 height 17
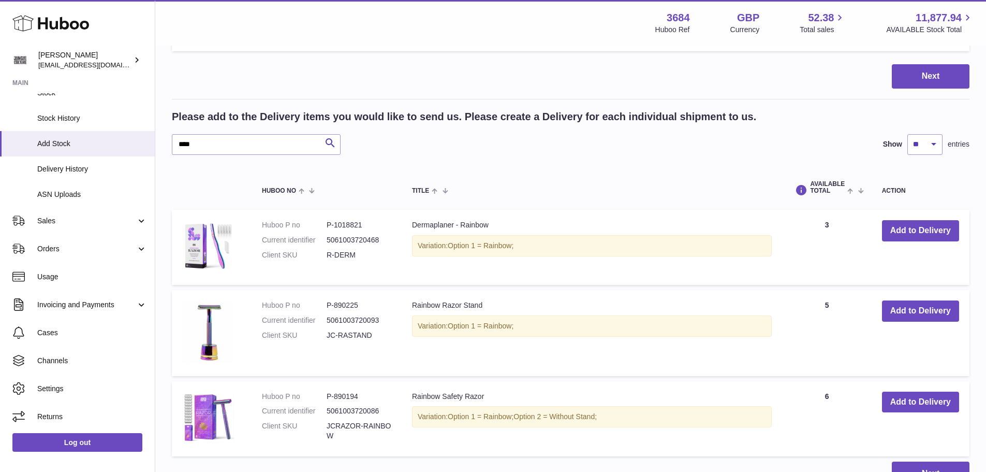
scroll to position [932, 0]
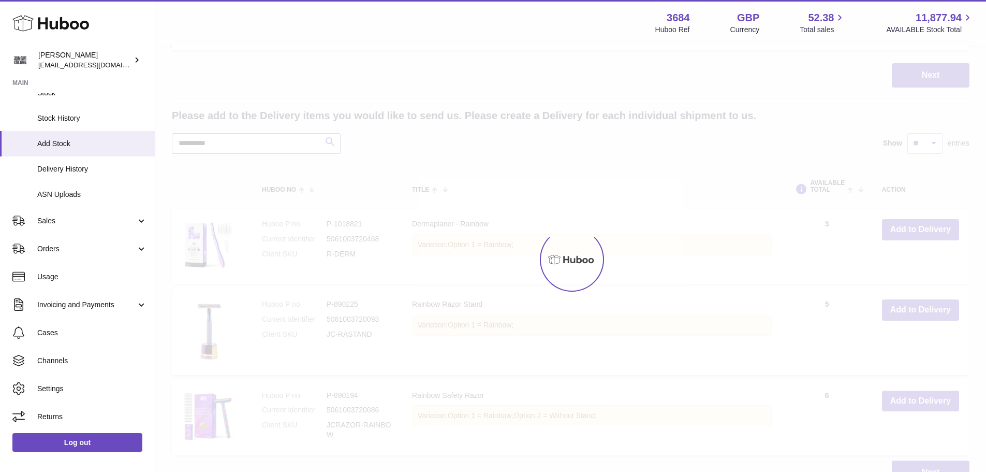
scroll to position [856, 0]
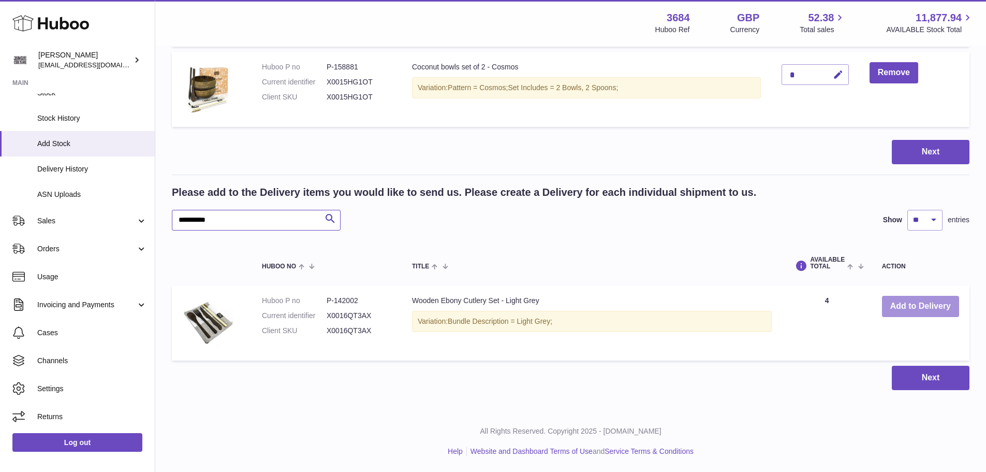
type input "**********"
click at [901, 306] on button "Add to Delivery" at bounding box center [920, 306] width 77 height 21
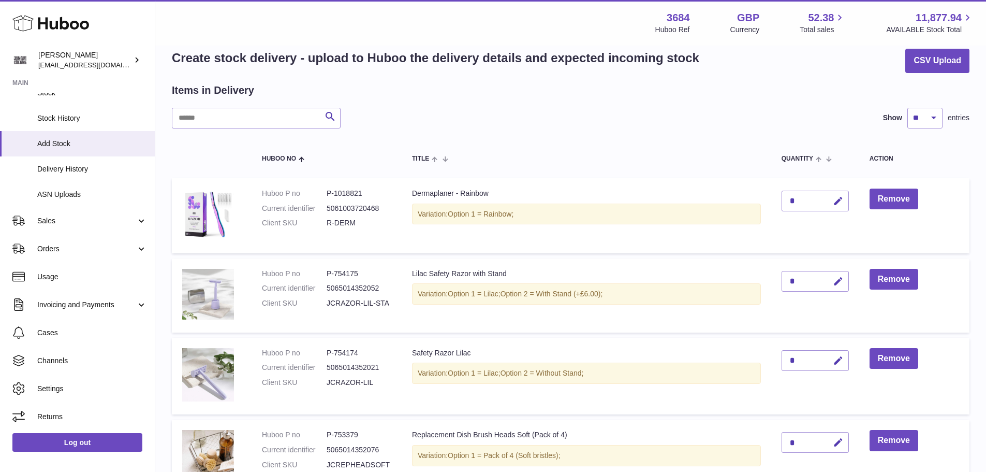
scroll to position [0, 0]
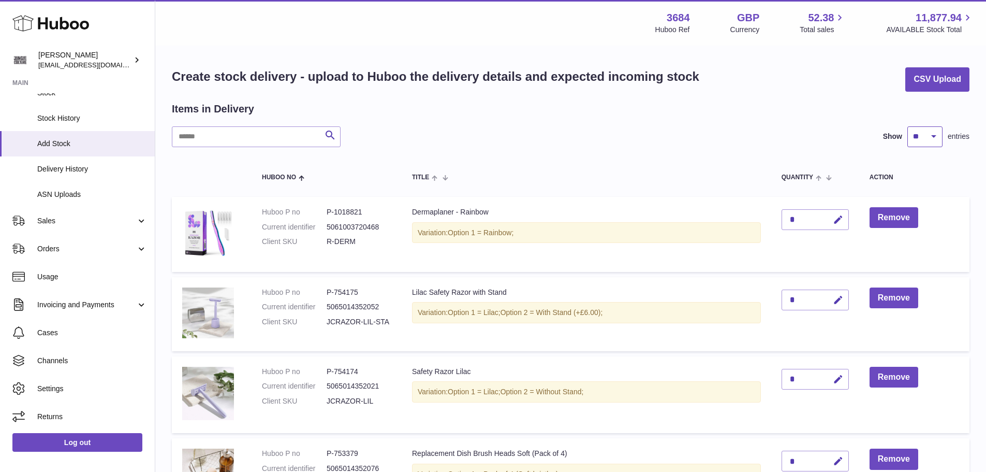
click at [936, 140] on select "** ** ** ***" at bounding box center [925, 136] width 35 height 21
select select "**"
click at [908, 126] on select "** ** ** ***" at bounding box center [925, 136] width 35 height 21
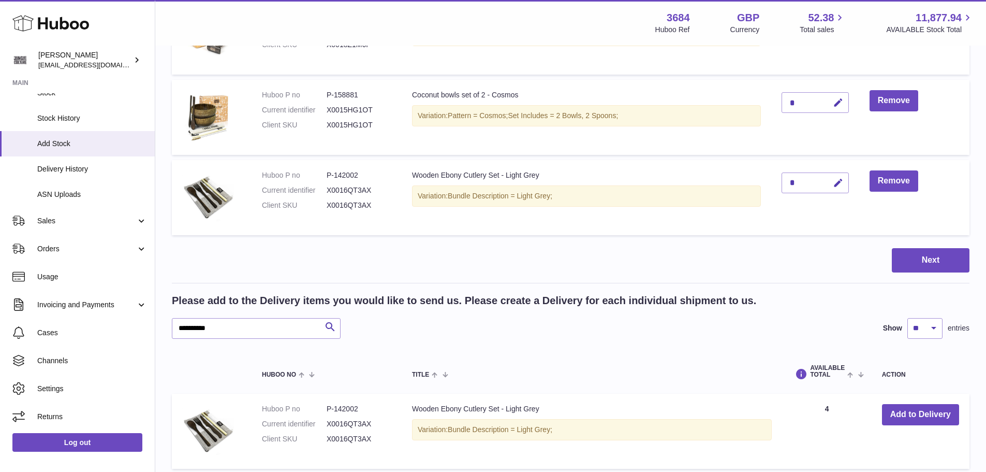
scroll to position [828, 0]
click at [838, 181] on icon "button" at bounding box center [838, 182] width 11 height 11
type input "*"
click at [842, 179] on icon "submit" at bounding box center [838, 182] width 9 height 9
drag, startPoint x: 244, startPoint y: 331, endPoint x: 179, endPoint y: 323, distance: 65.7
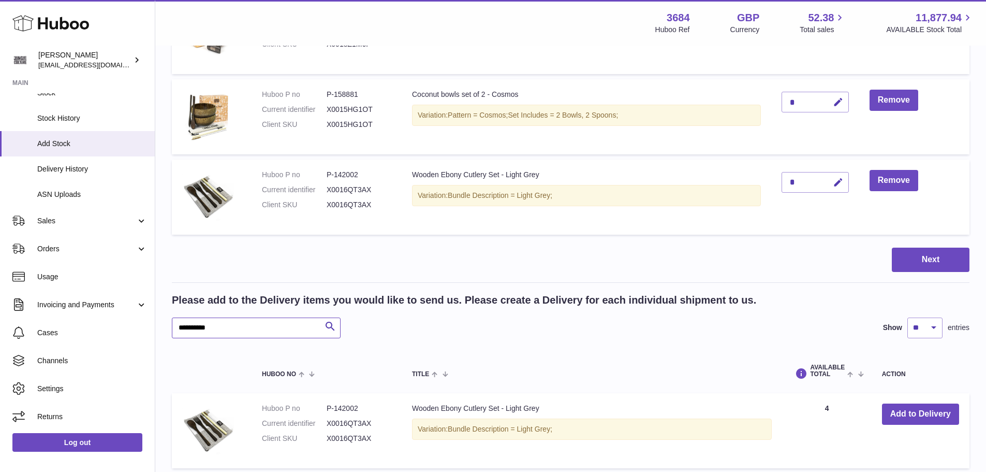
click at [179, 323] on input "**********" at bounding box center [256, 327] width 169 height 21
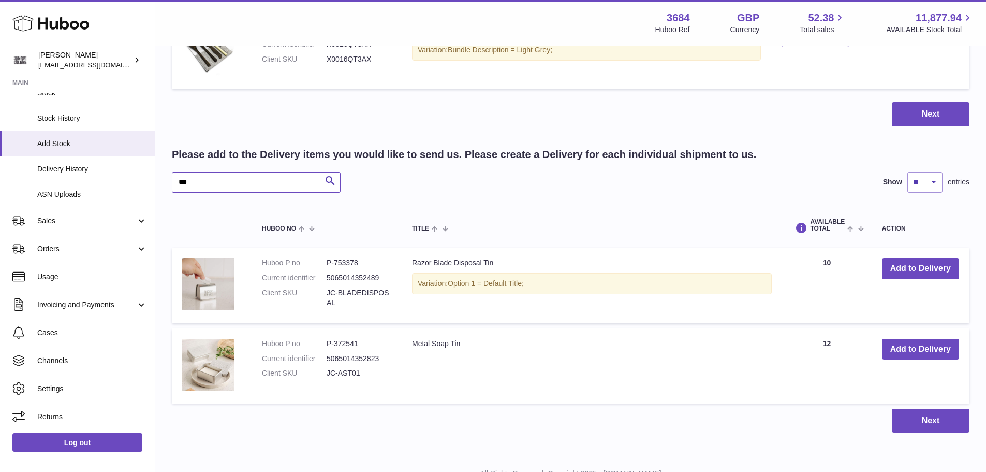
scroll to position [1016, 0]
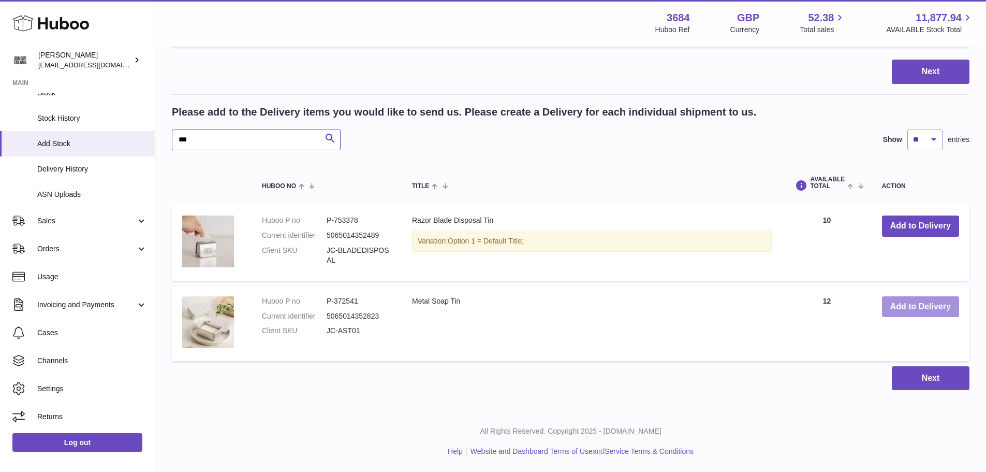
type input "***"
click at [938, 301] on button "Add to Delivery" at bounding box center [920, 306] width 77 height 21
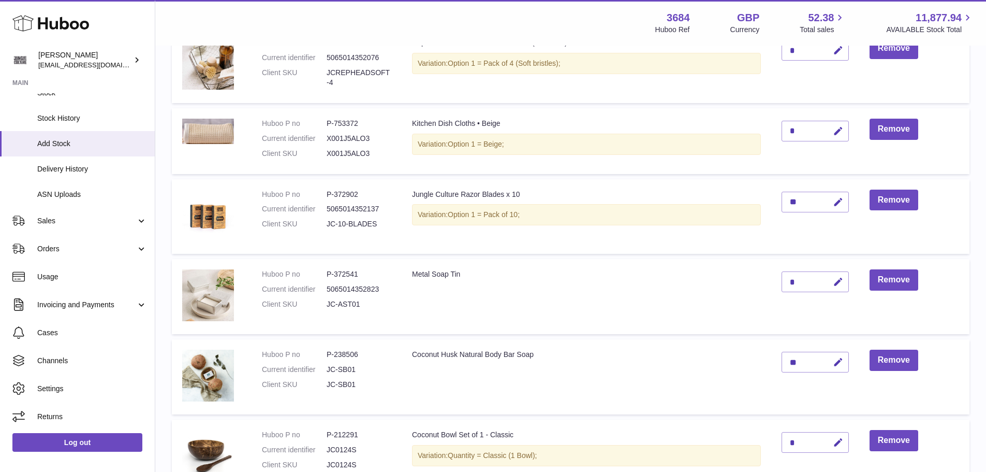
scroll to position [372, 0]
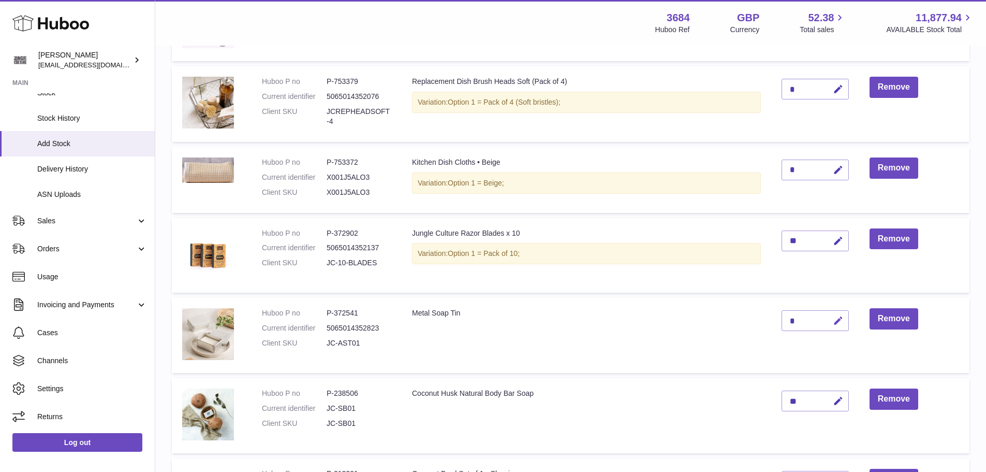
click at [840, 319] on icon "button" at bounding box center [838, 320] width 11 height 11
type input "*"
click at [836, 320] on icon "submit" at bounding box center [838, 320] width 9 height 9
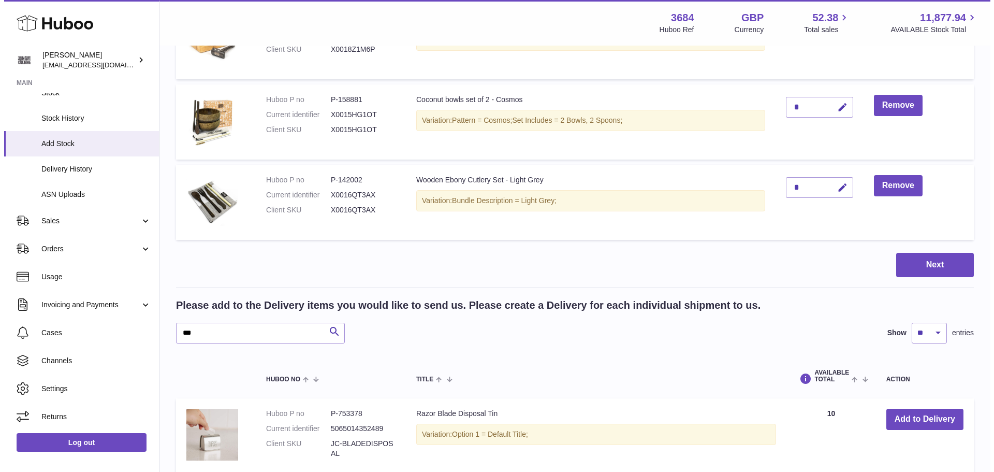
scroll to position [889, 0]
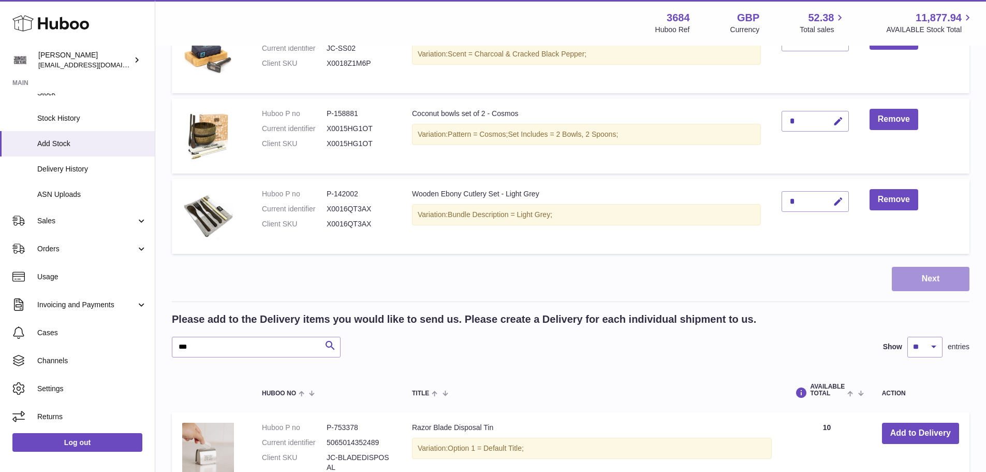
click at [937, 279] on button "Next" at bounding box center [931, 279] width 78 height 24
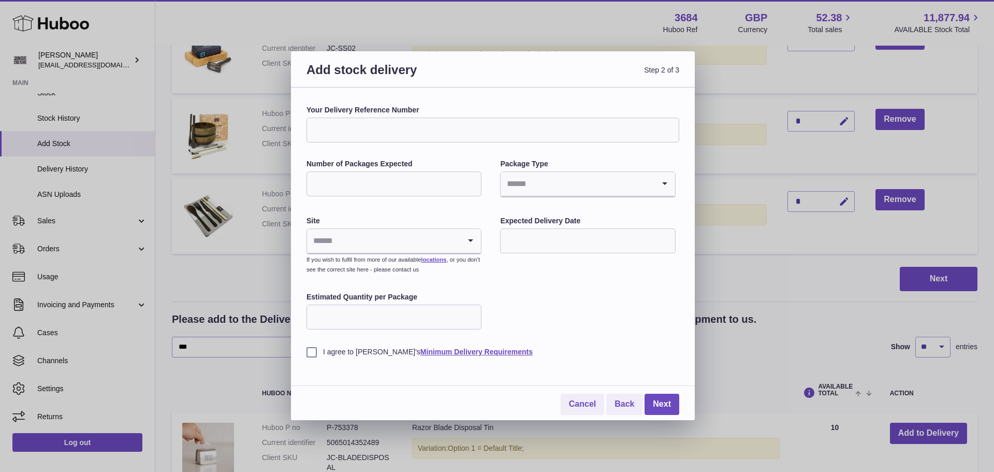
click at [376, 125] on input "Your Delivery Reference Number" at bounding box center [492, 130] width 373 height 25
type input "*******"
click at [377, 190] on input "Number of Packages Expected" at bounding box center [393, 183] width 175 height 25
type input "*"
click at [534, 187] on input "Search for option" at bounding box center [577, 184] width 153 height 24
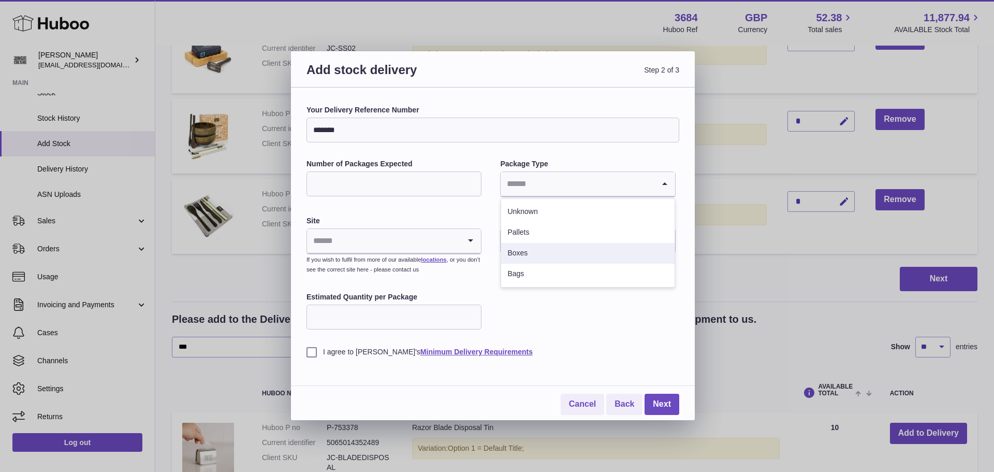
click at [529, 250] on li "Boxes" at bounding box center [587, 253] width 173 height 21
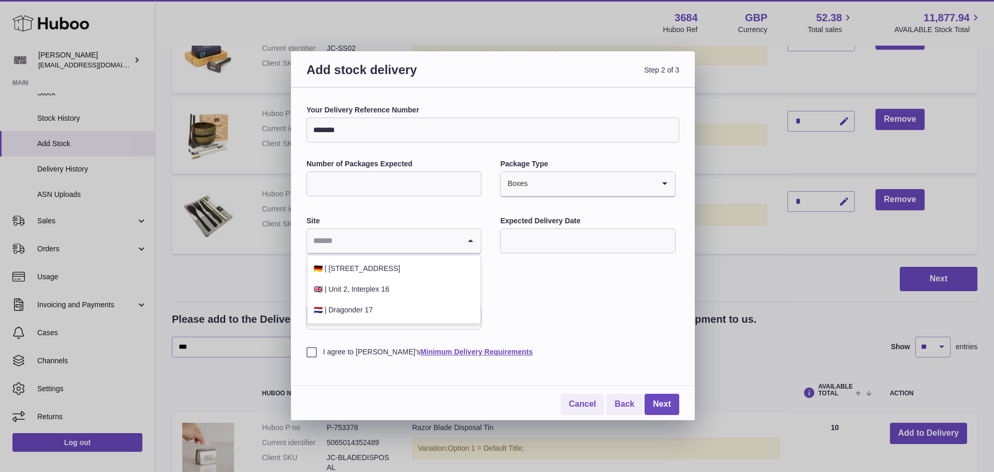
click at [413, 248] on input "Search for option" at bounding box center [383, 241] width 153 height 24
click at [385, 291] on li "🇬🇧 | Unit 2, Interplex 16" at bounding box center [394, 289] width 173 height 21
click at [590, 237] on input "text" at bounding box center [587, 240] width 175 height 25
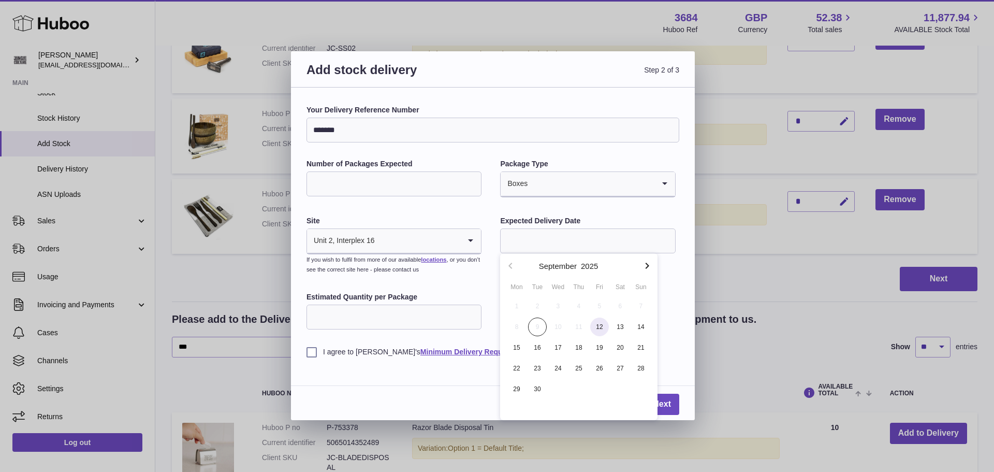
click at [603, 325] on span "12" at bounding box center [599, 326] width 19 height 19
type input "**********"
click at [402, 322] on input "Estimated Quantity per Package" at bounding box center [393, 316] width 175 height 25
type input "**"
click at [311, 354] on label "I agree to Huboo's Minimum Delivery Requirements" at bounding box center [492, 352] width 373 height 10
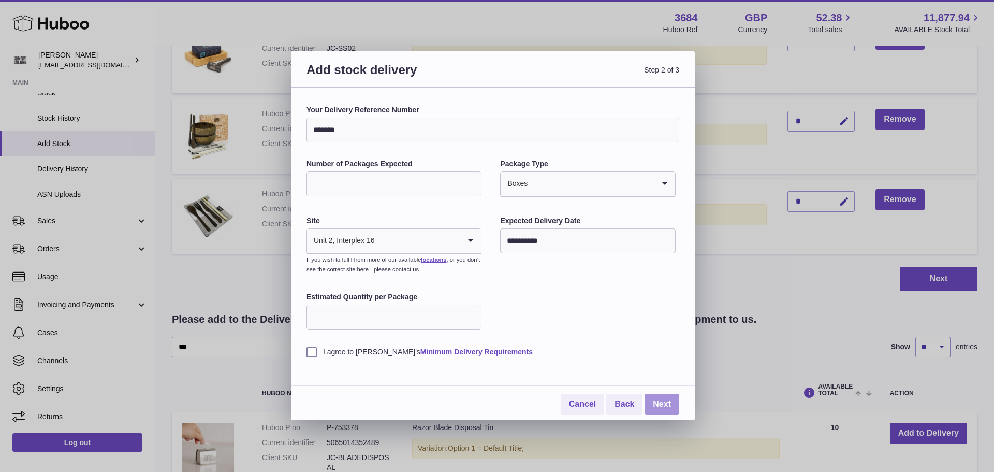
click at [658, 400] on link "Next" at bounding box center [662, 403] width 35 height 21
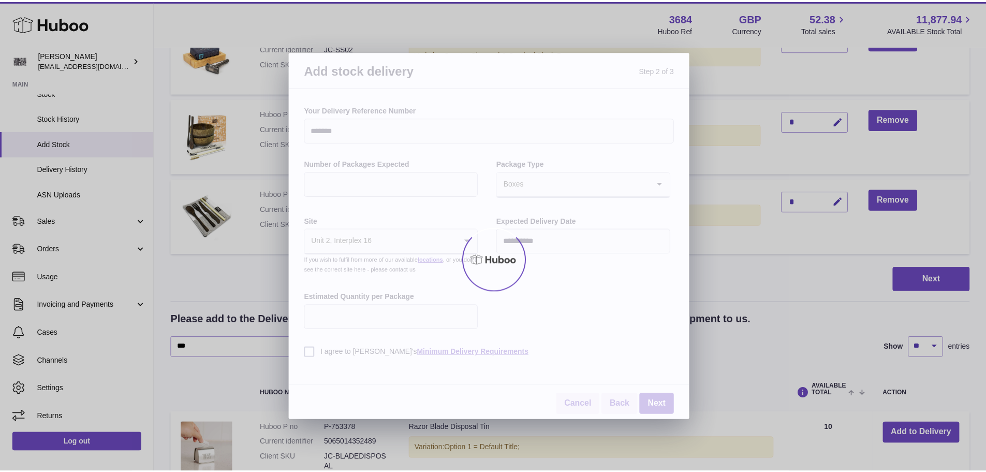
scroll to position [127, 0]
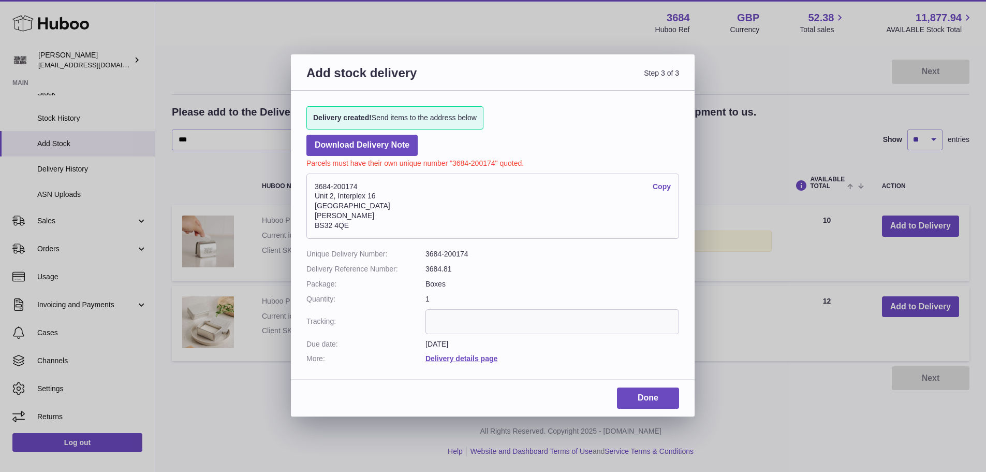
drag, startPoint x: 362, startPoint y: 183, endPoint x: 311, endPoint y: 183, distance: 50.7
click at [311, 183] on address "3684-200174 Copy Unit 2, Interplex 16 Ash Ridge Road Bradley Stoke BS32 4QE" at bounding box center [492, 205] width 373 height 65
copy address "3684-200174"
paste input "**********"
click at [452, 317] on input "**********" at bounding box center [553, 321] width 254 height 25
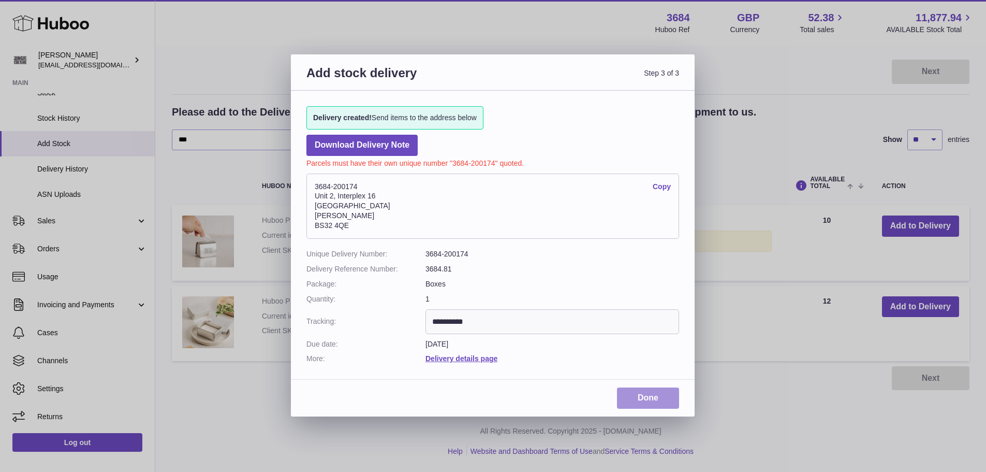
type input "**********"
click at [634, 398] on link "Done" at bounding box center [648, 397] width 62 height 21
